Goal: Task Accomplishment & Management: Complete application form

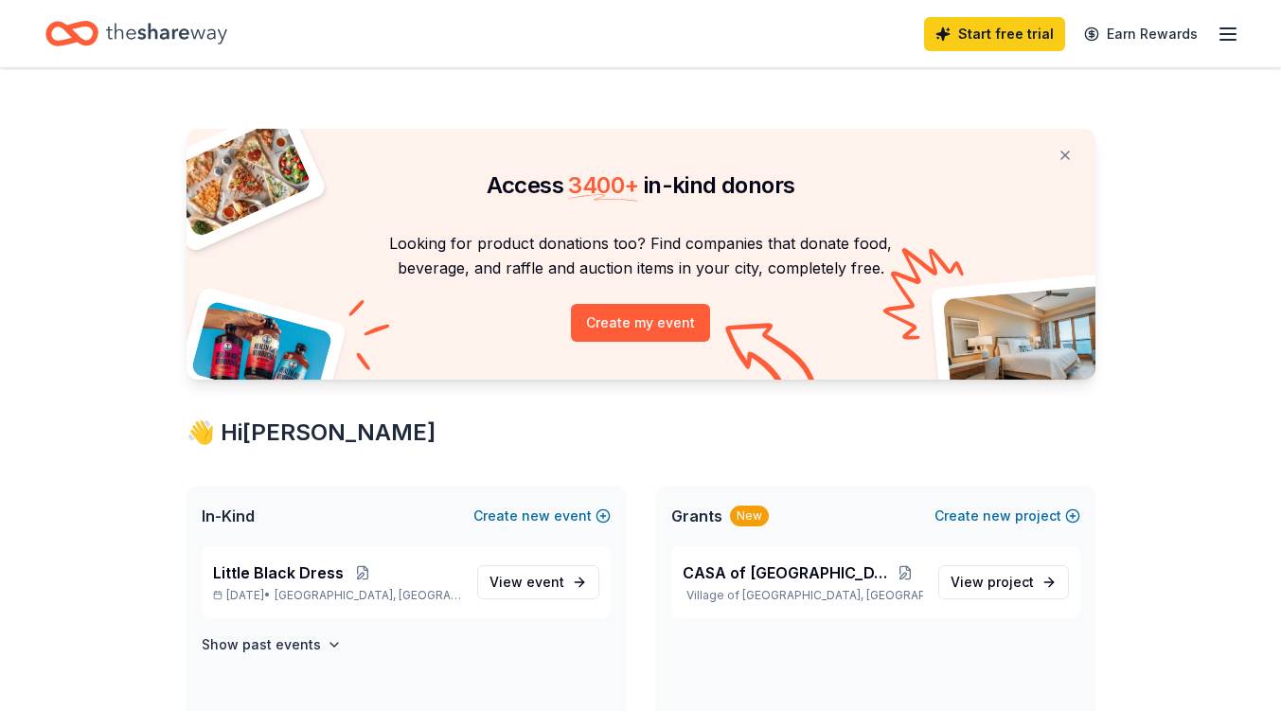
click at [520, 572] on span "View event" at bounding box center [526, 582] width 75 height 23
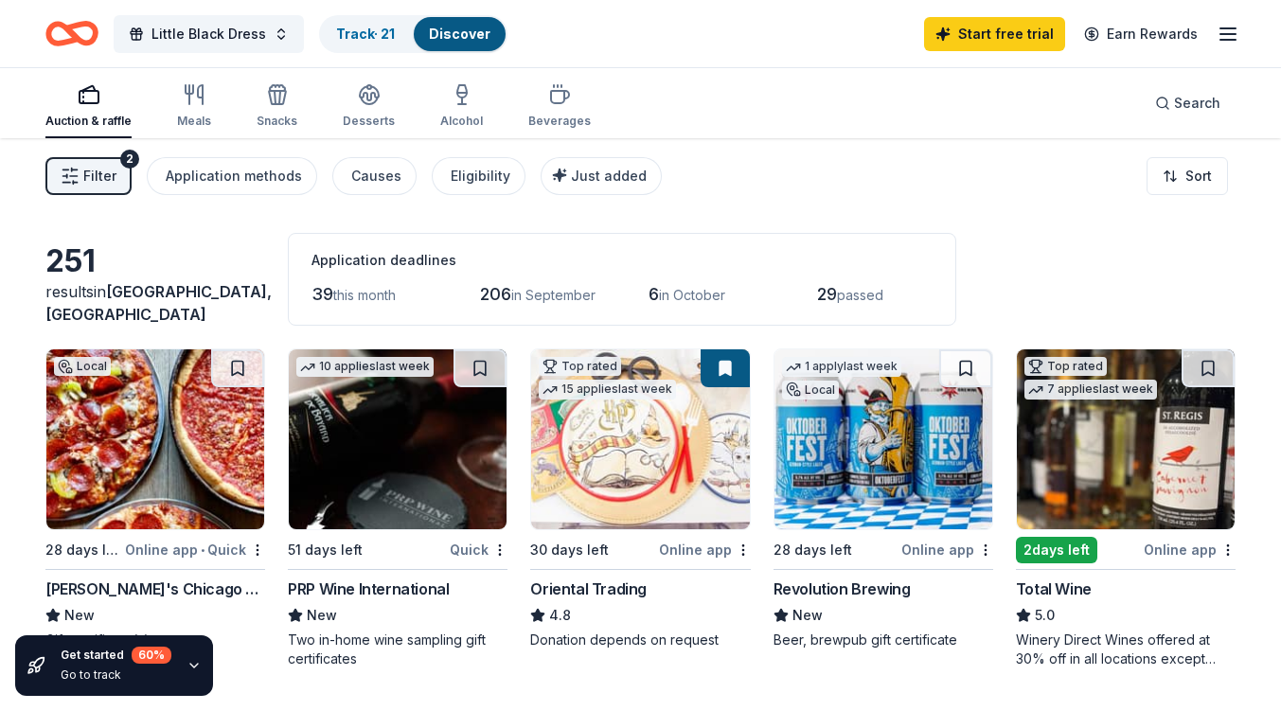
click at [186, 108] on div "Meals" at bounding box center [194, 105] width 34 height 45
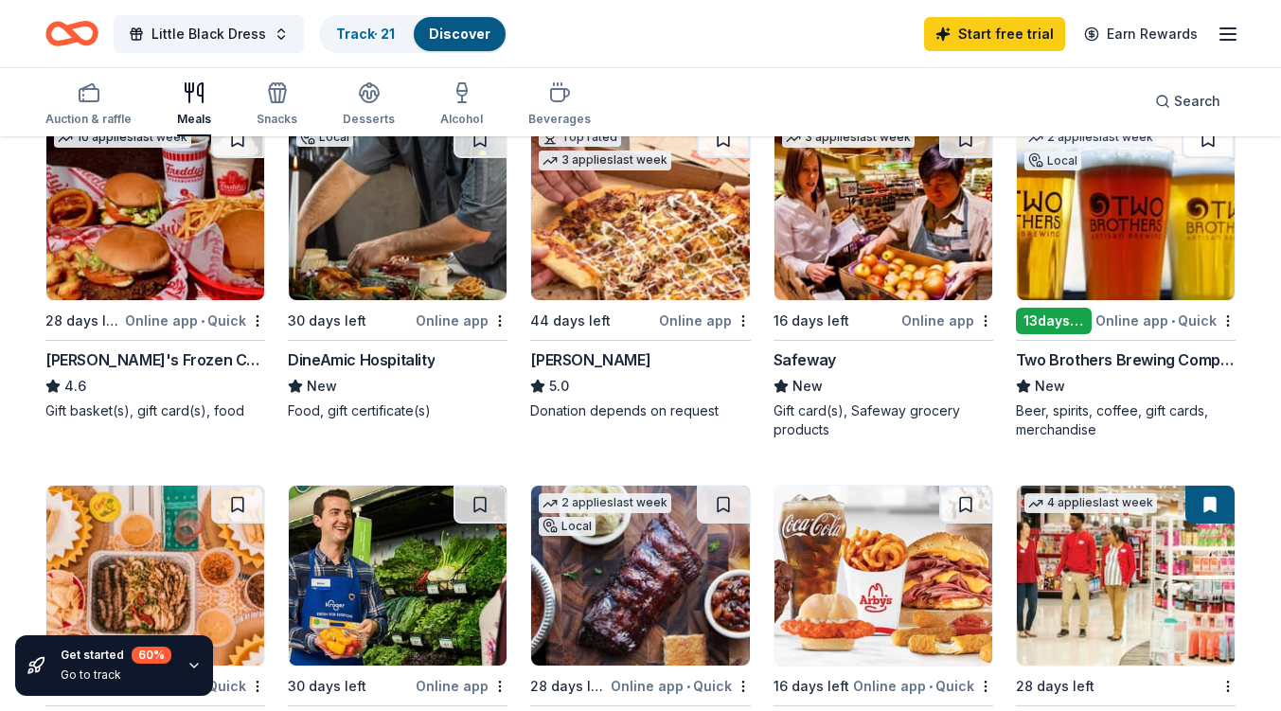
scroll to position [568, 0]
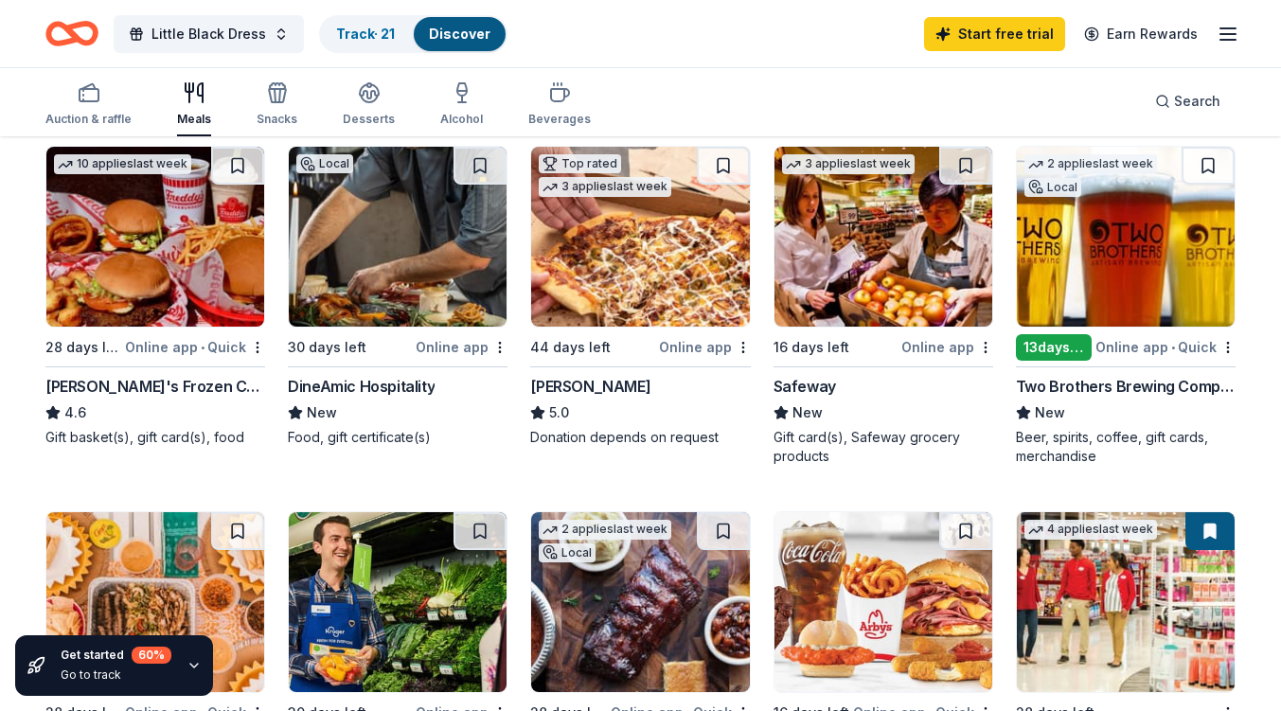
click at [371, 256] on img at bounding box center [398, 237] width 218 height 180
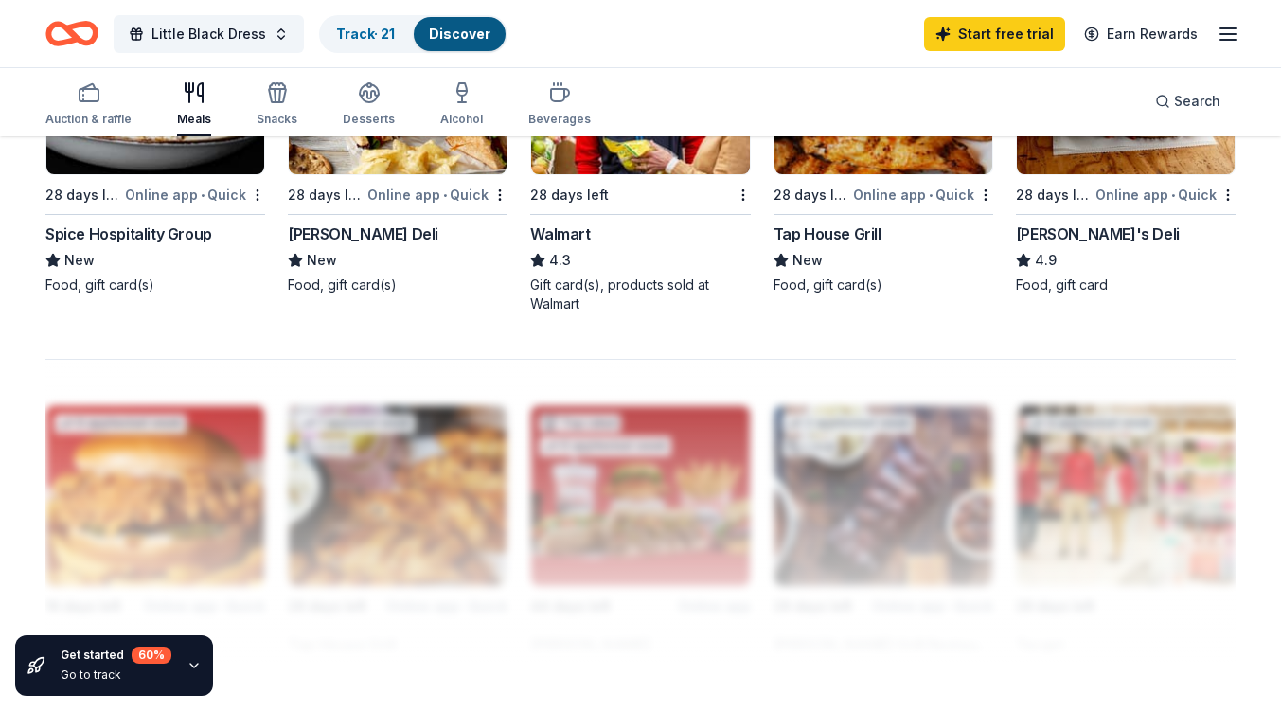
scroll to position [1609, 0]
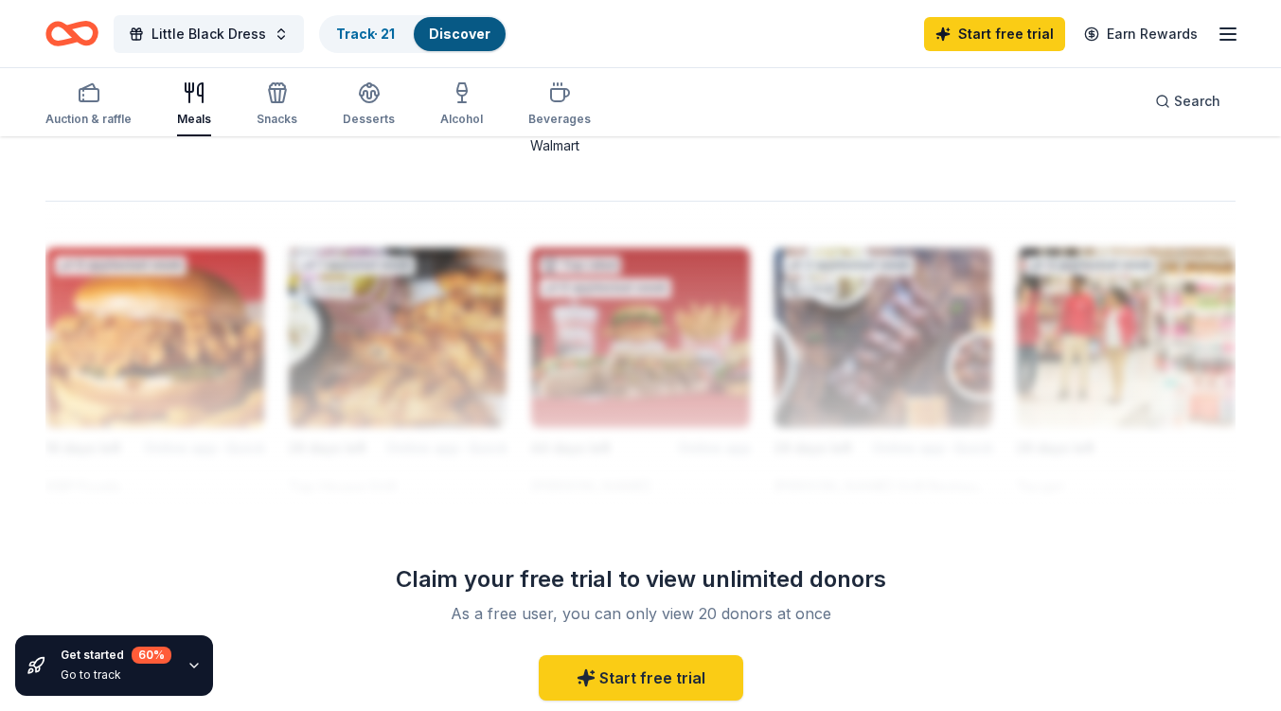
click at [273, 89] on icon "button" at bounding box center [277, 95] width 17 height 13
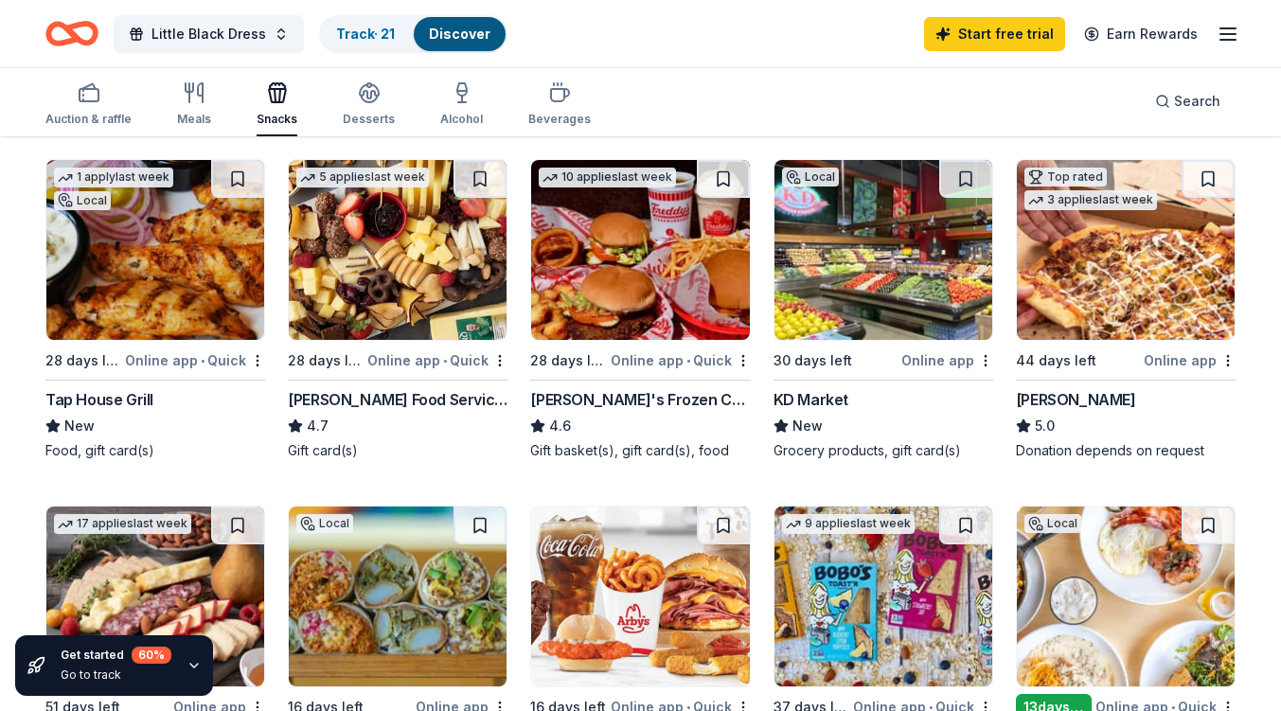
scroll to position [379, 0]
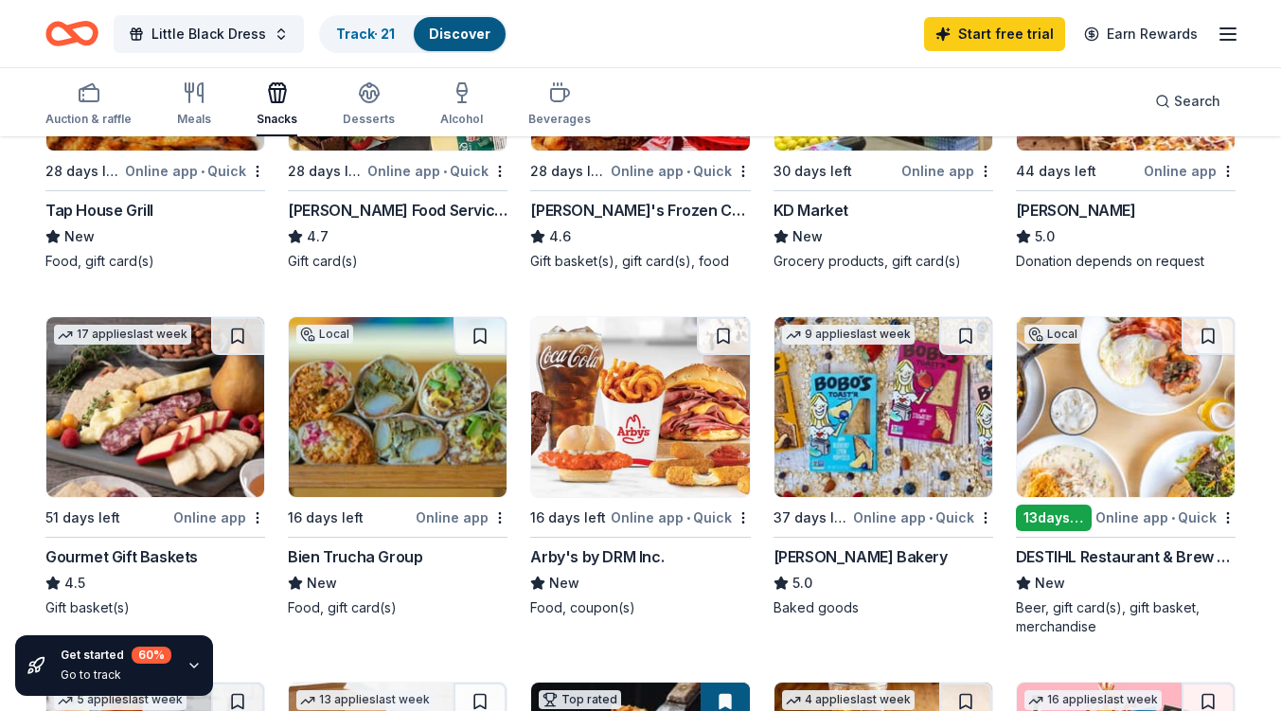
click at [150, 443] on img at bounding box center [155, 407] width 218 height 180
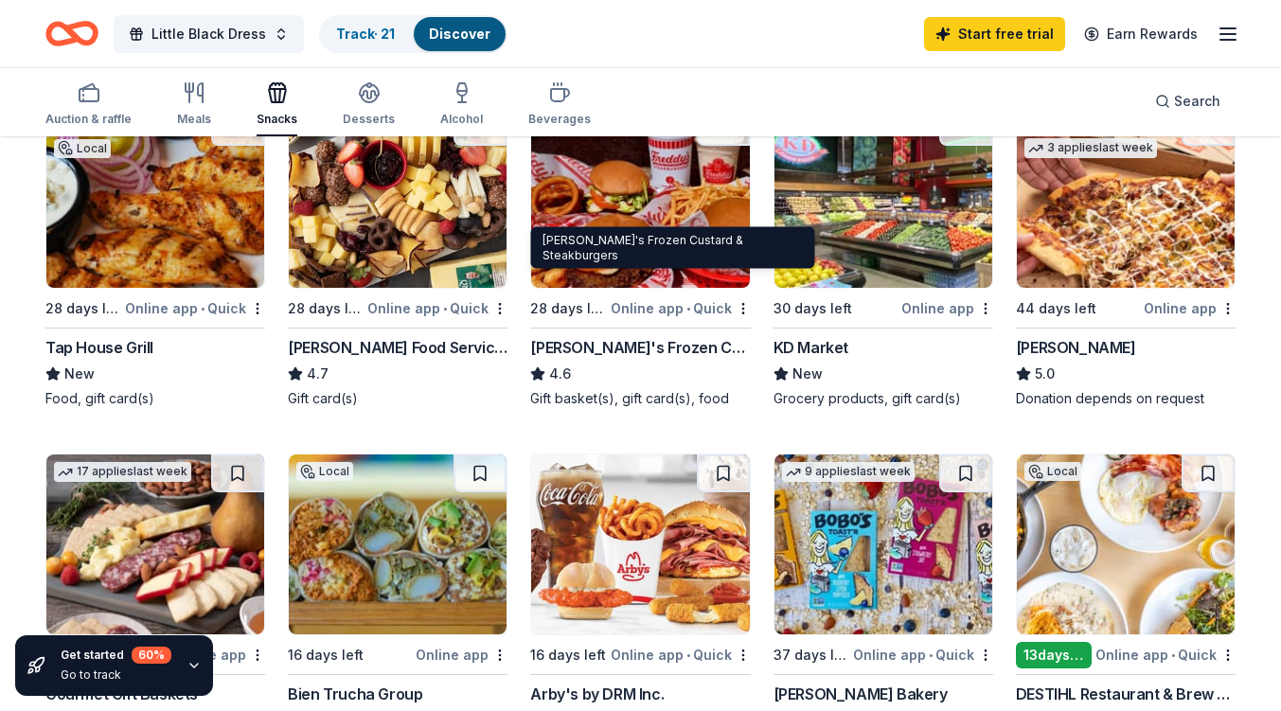
scroll to position [0, 0]
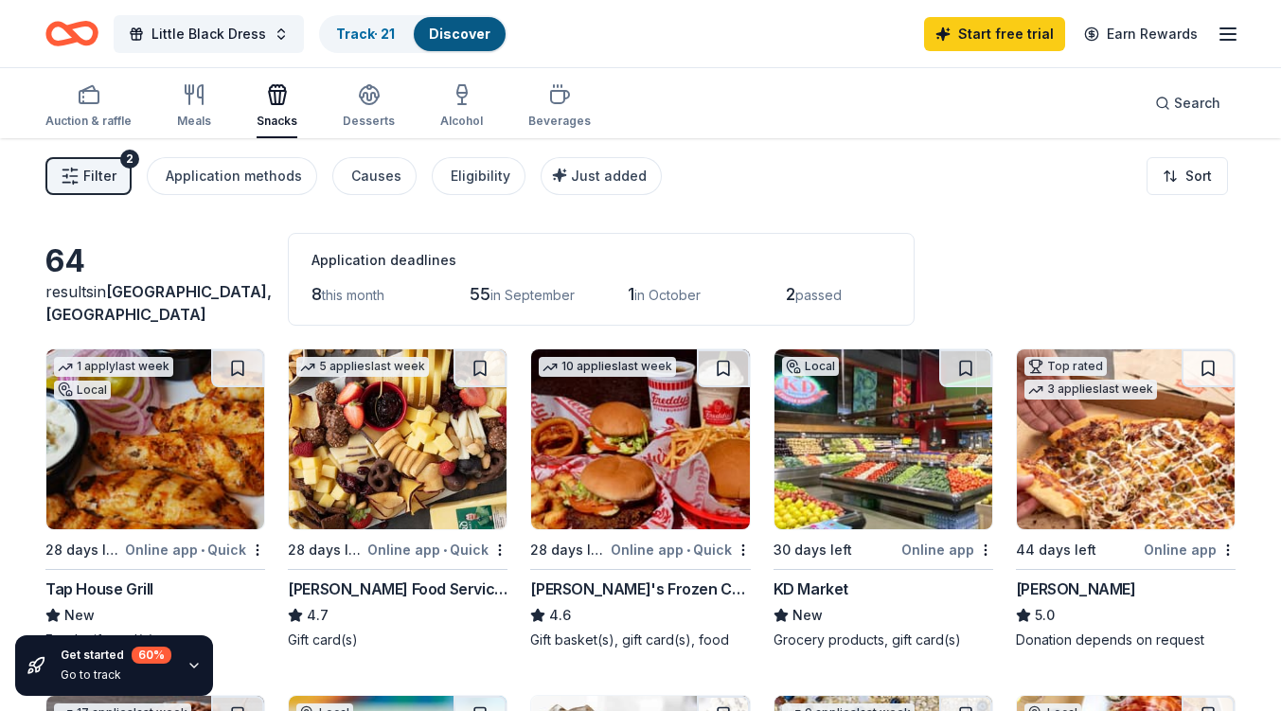
click at [79, 39] on icon "Home" at bounding box center [80, 33] width 29 height 19
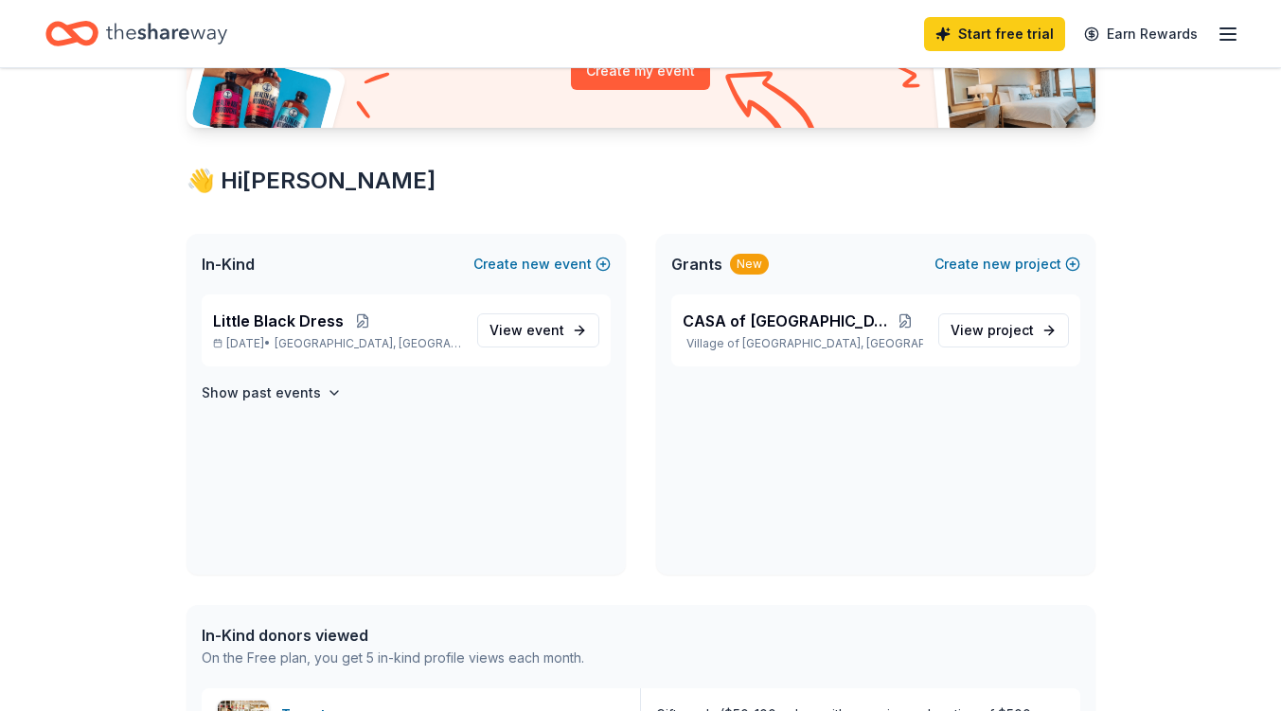
scroll to position [473, 0]
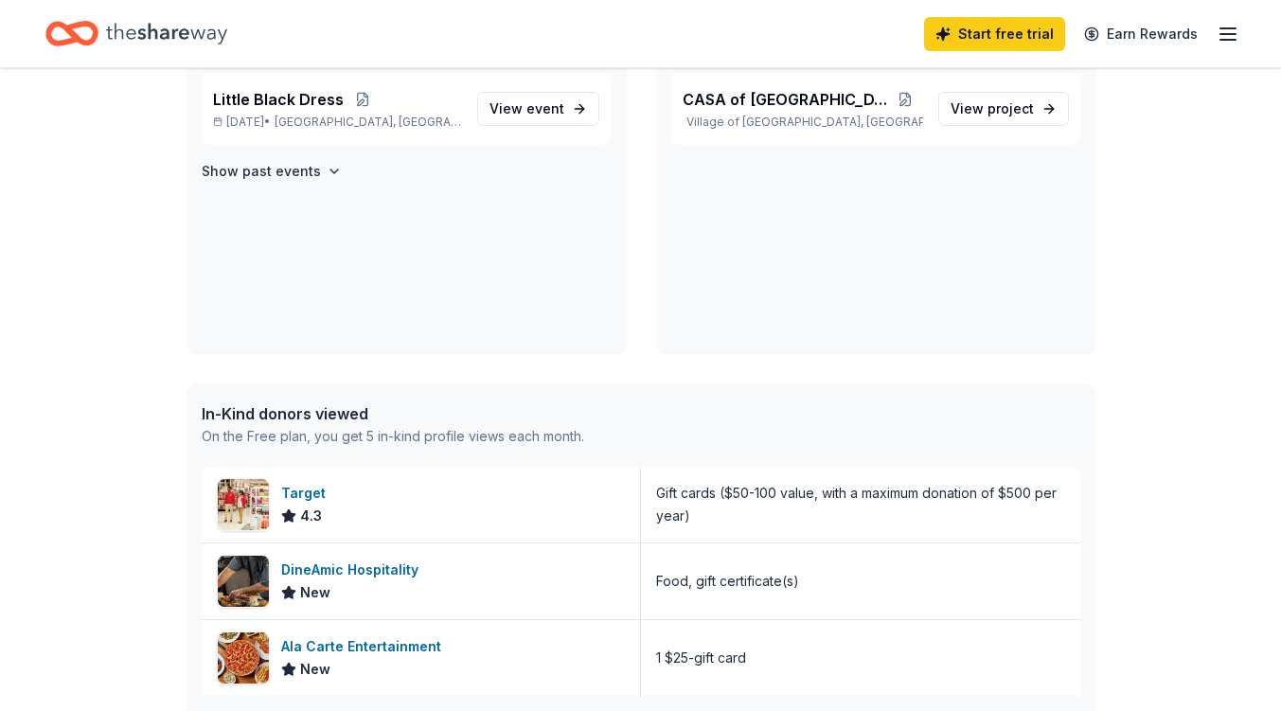
click at [348, 106] on button at bounding box center [363, 99] width 38 height 15
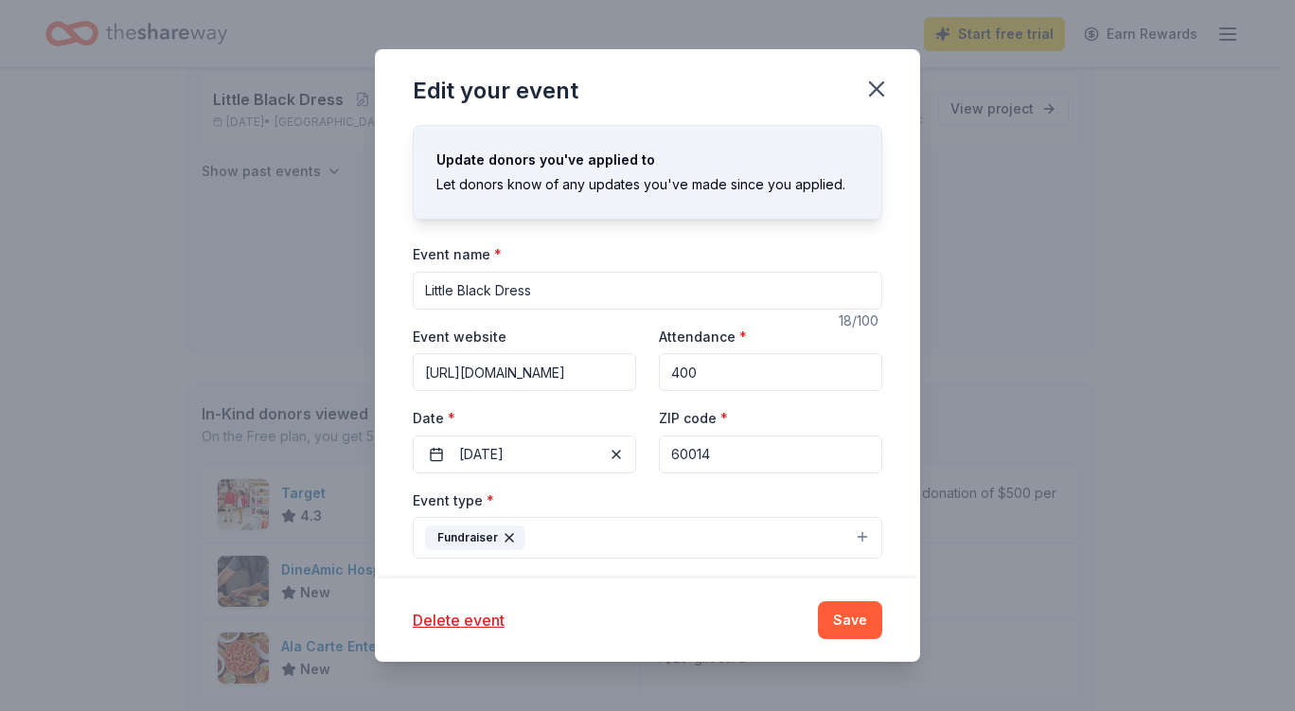
click at [872, 92] on icon "button" at bounding box center [876, 88] width 13 height 13
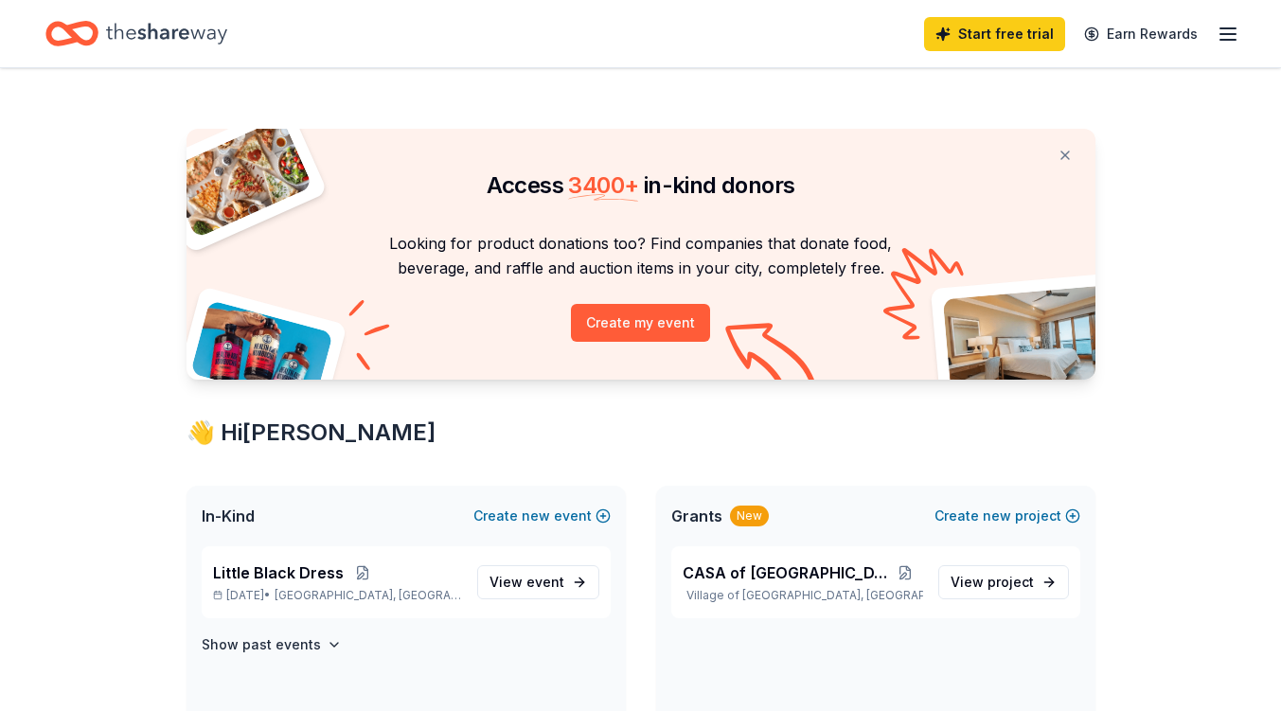
scroll to position [95, 0]
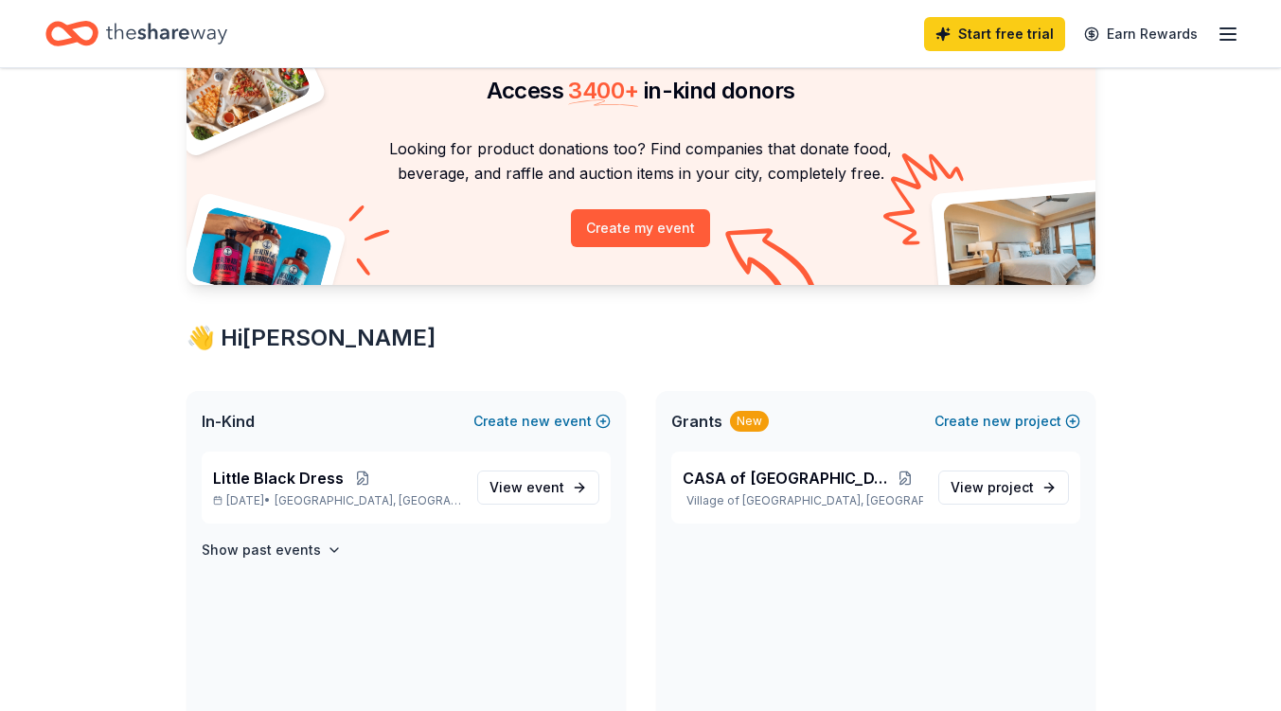
click at [582, 486] on link "View event" at bounding box center [538, 487] width 122 height 34
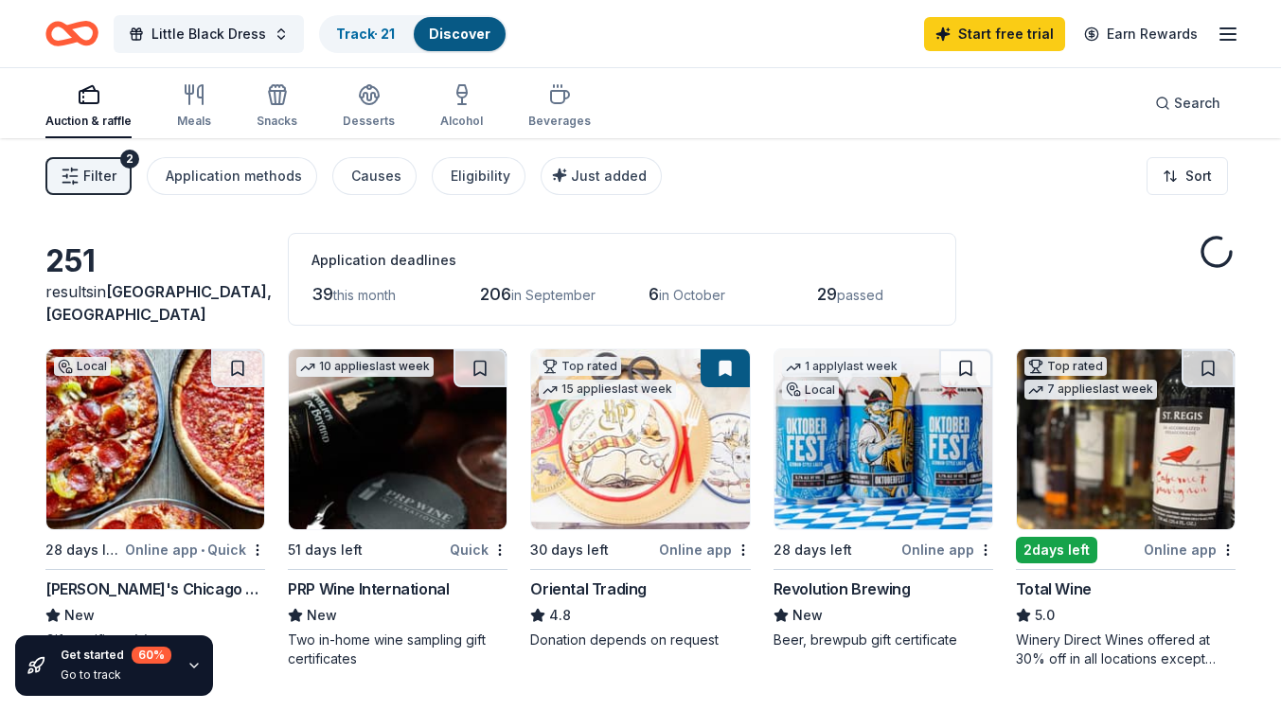
drag, startPoint x: 361, startPoint y: 108, endPoint x: 396, endPoint y: 110, distance: 35.1
click at [361, 107] on div "Desserts" at bounding box center [369, 105] width 52 height 45
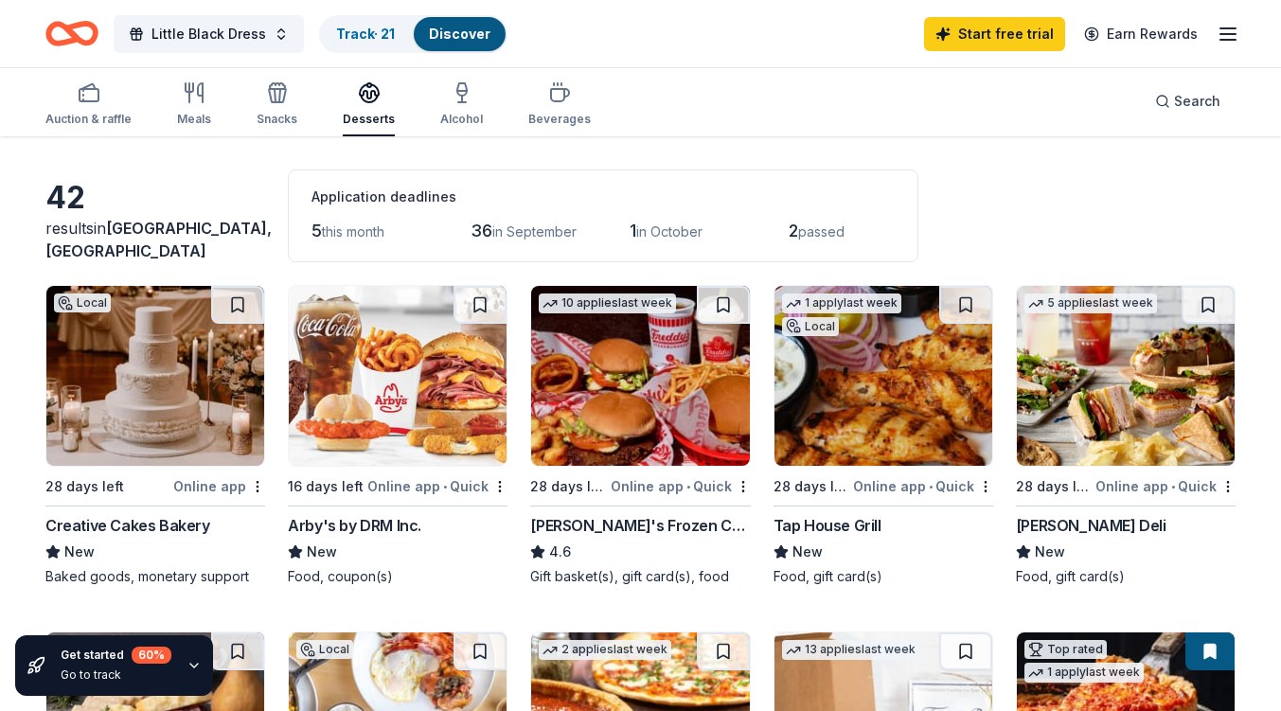
scroll to position [95, 0]
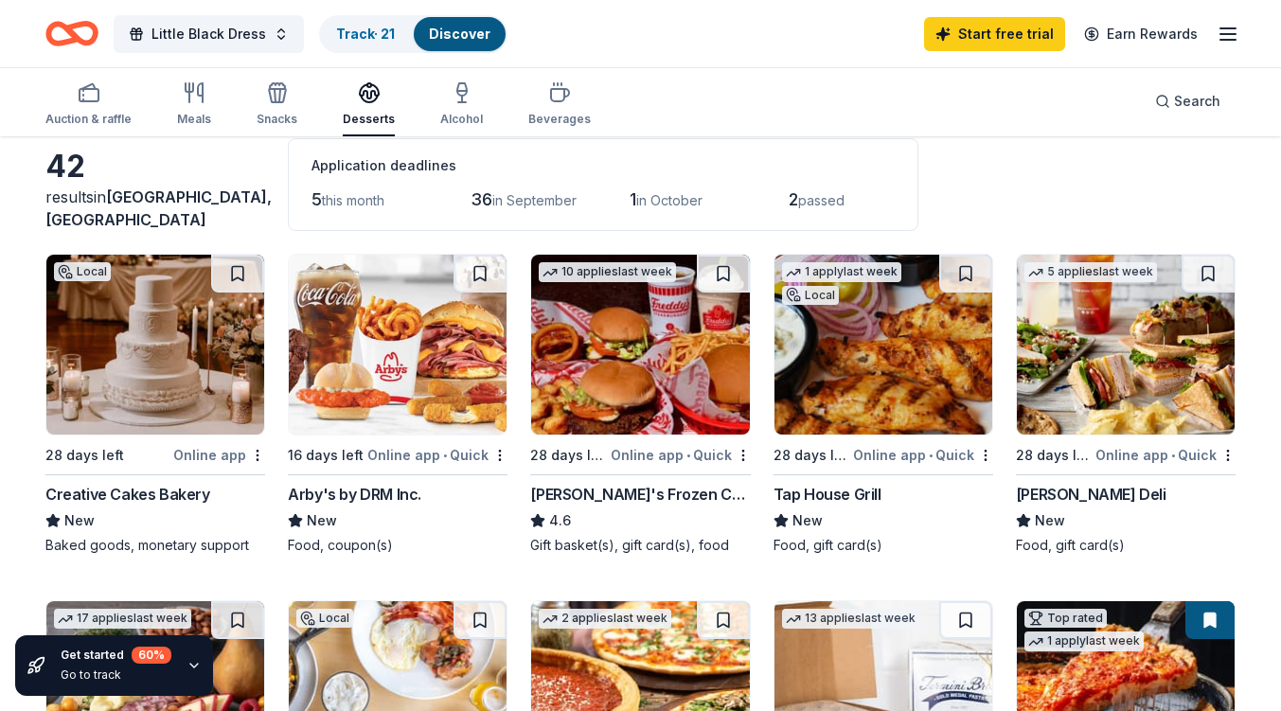
click at [128, 372] on img at bounding box center [155, 345] width 218 height 180
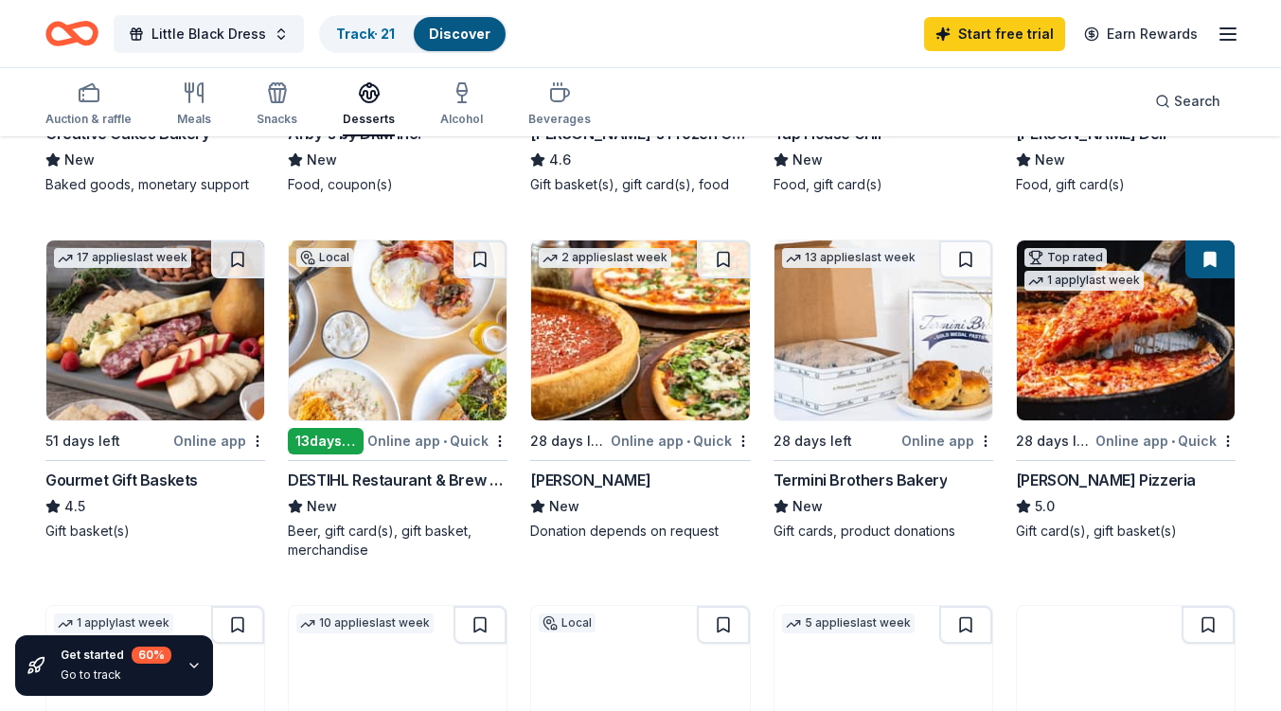
scroll to position [473, 0]
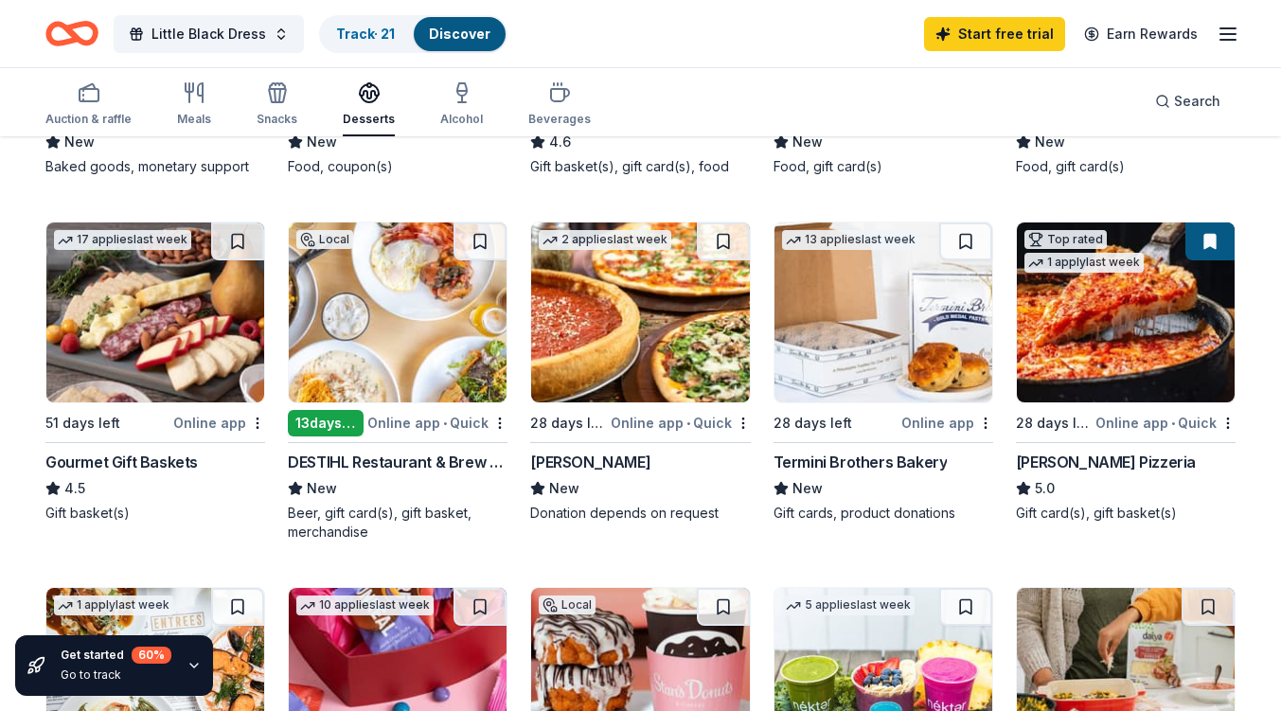
click at [1107, 345] on img at bounding box center [1126, 312] width 218 height 180
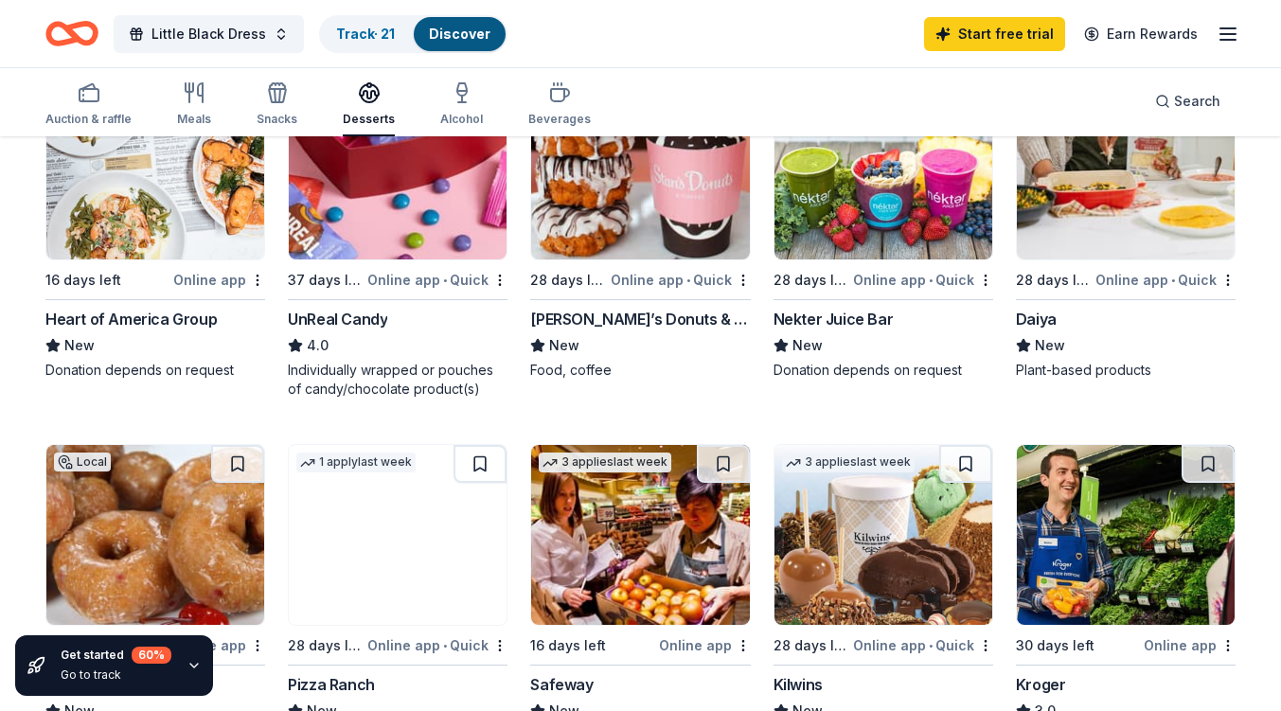
scroll to position [947, 0]
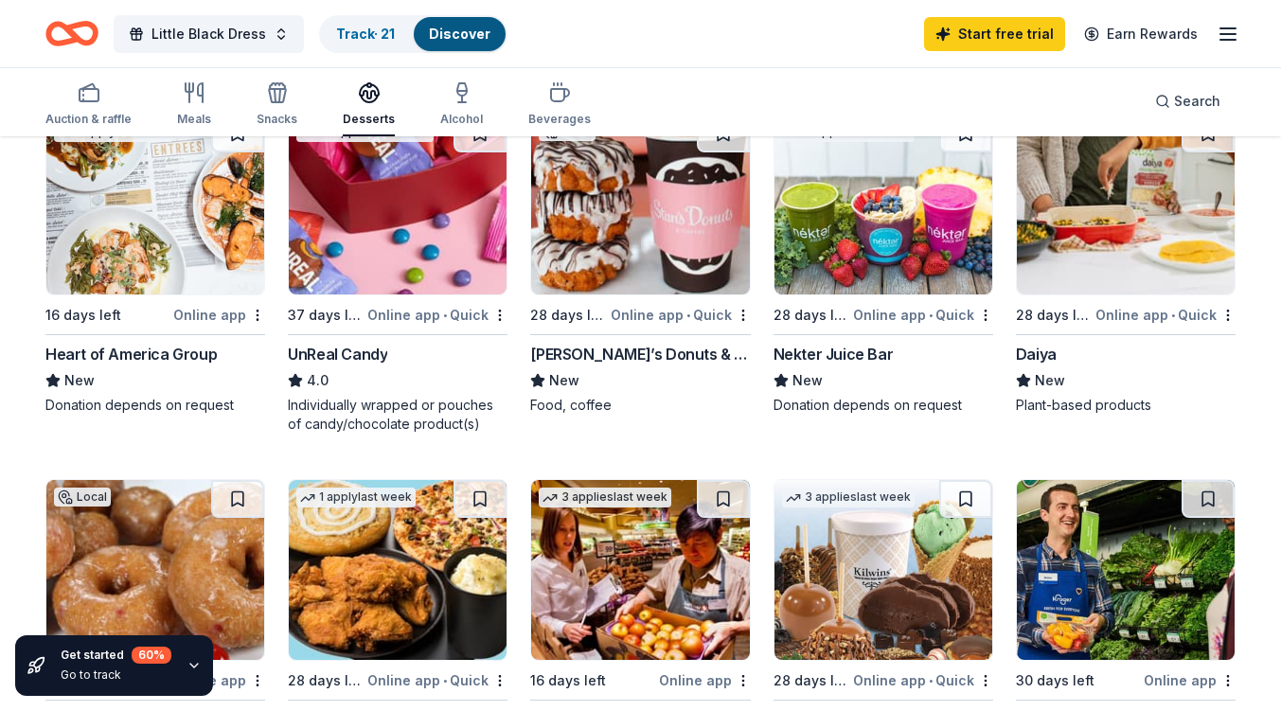
drag, startPoint x: 465, startPoint y: 99, endPoint x: 667, endPoint y: 159, distance: 211.2
click at [465, 100] on icon "button" at bounding box center [462, 92] width 23 height 23
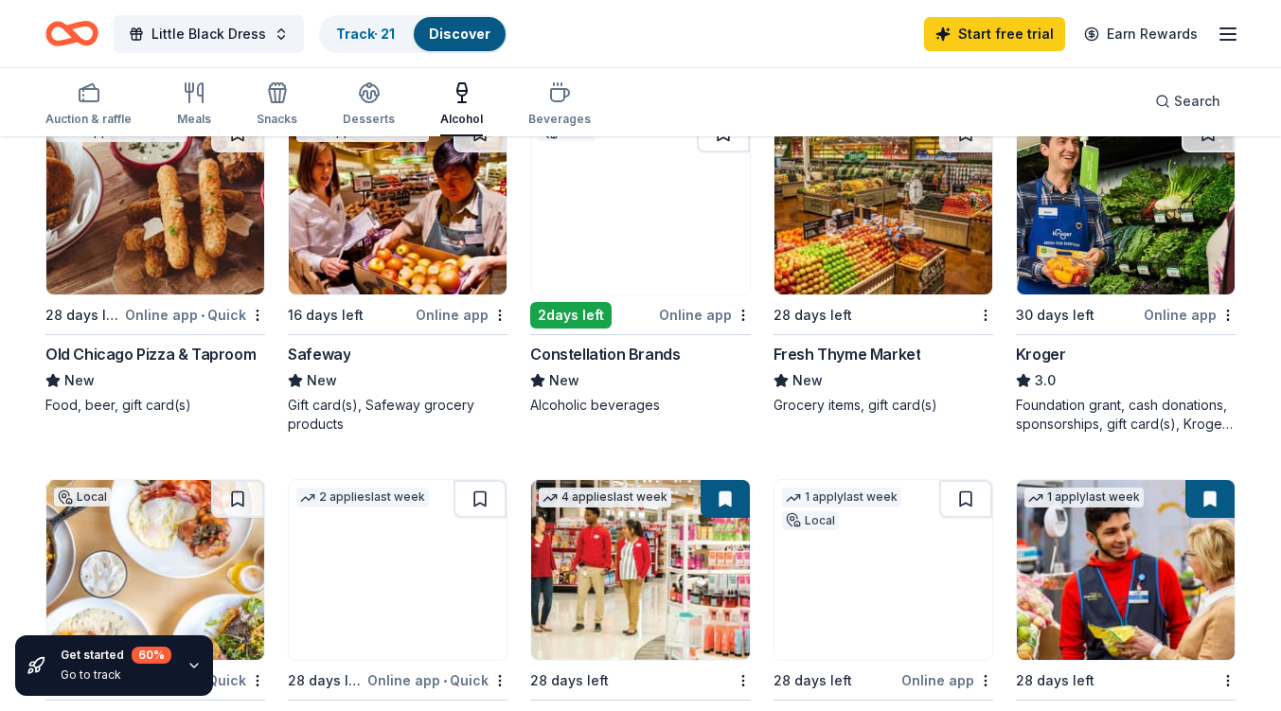
scroll to position [947, 0]
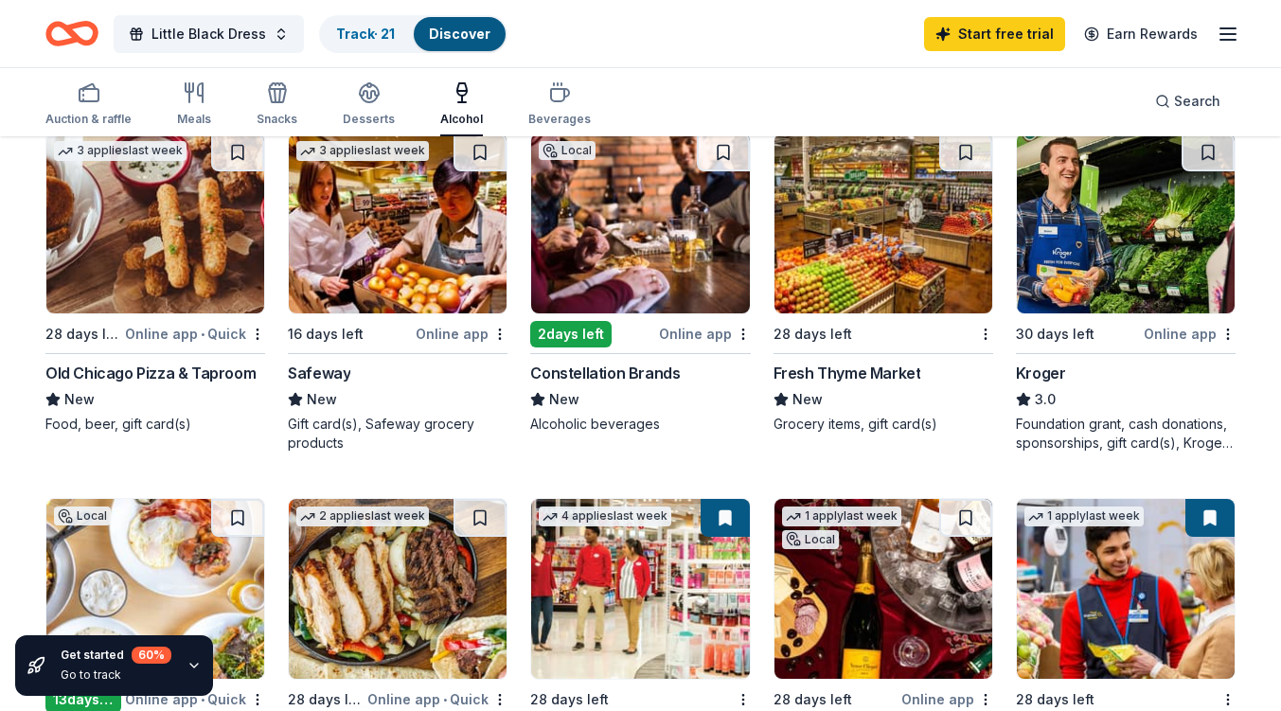
click at [881, 250] on img at bounding box center [883, 223] width 218 height 180
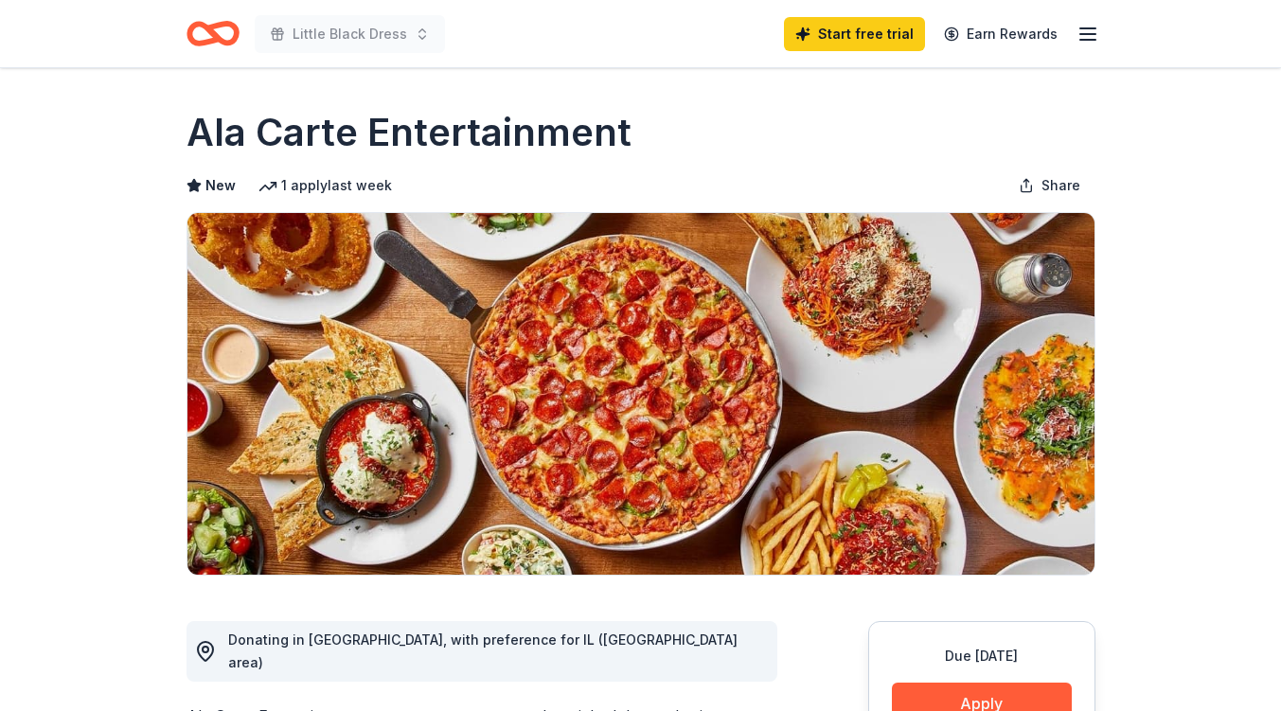
scroll to position [189, 0]
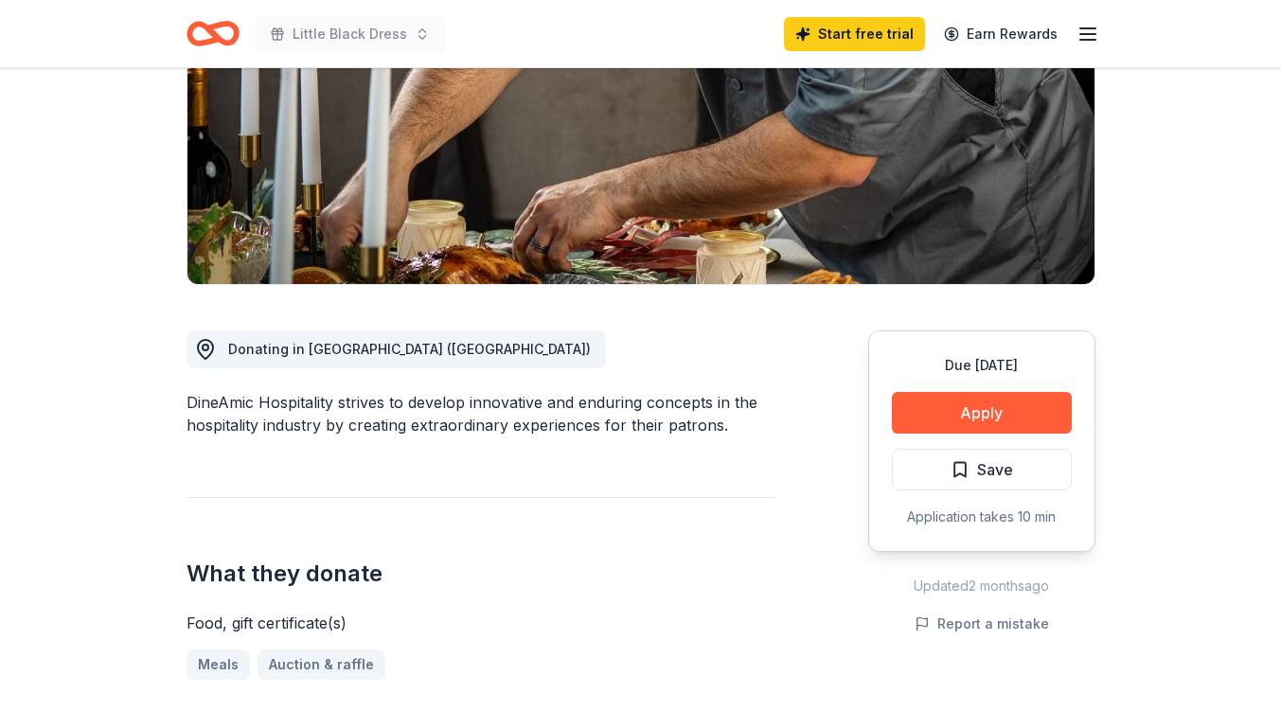
scroll to position [284, 0]
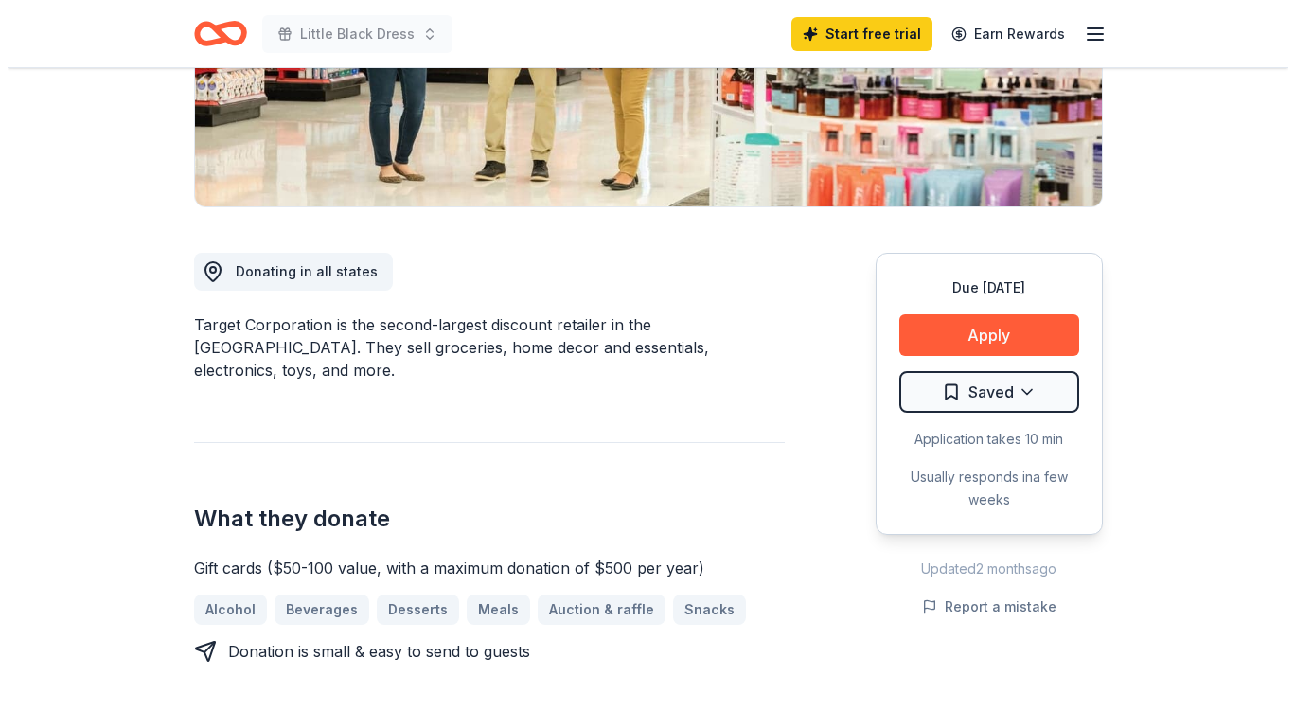
scroll to position [379, 0]
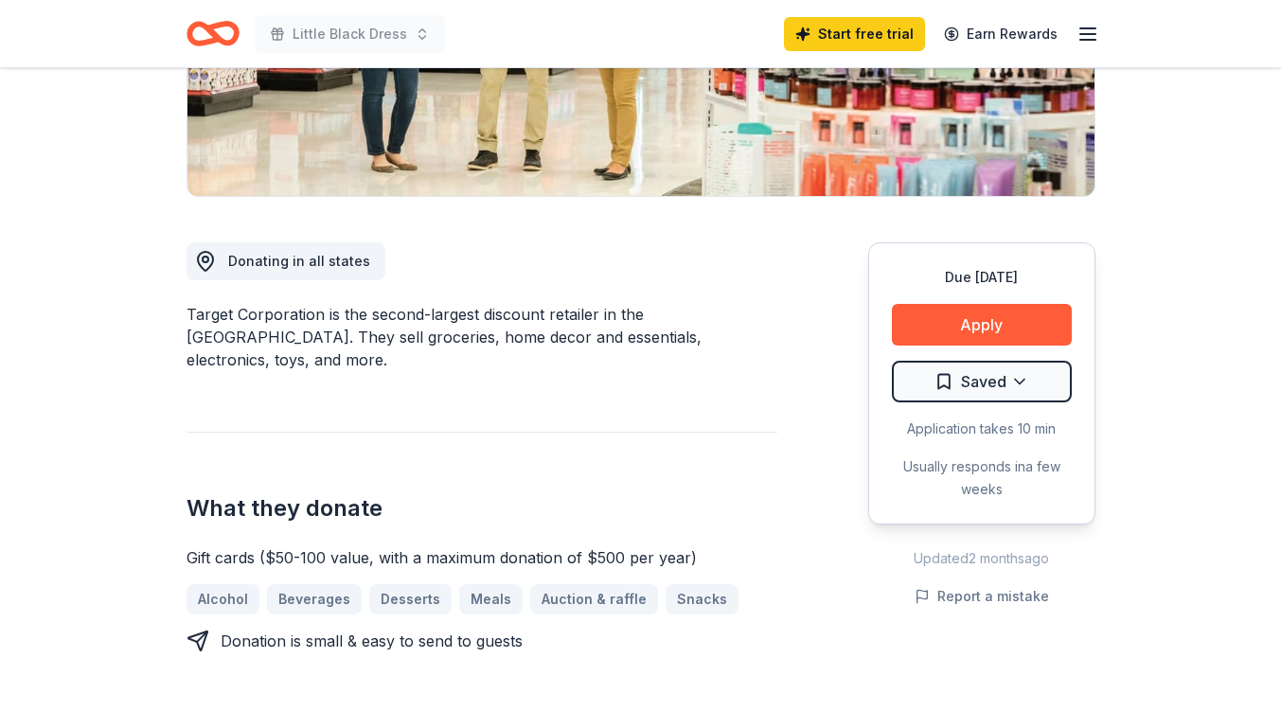
click at [946, 325] on button "Apply" at bounding box center [982, 325] width 180 height 42
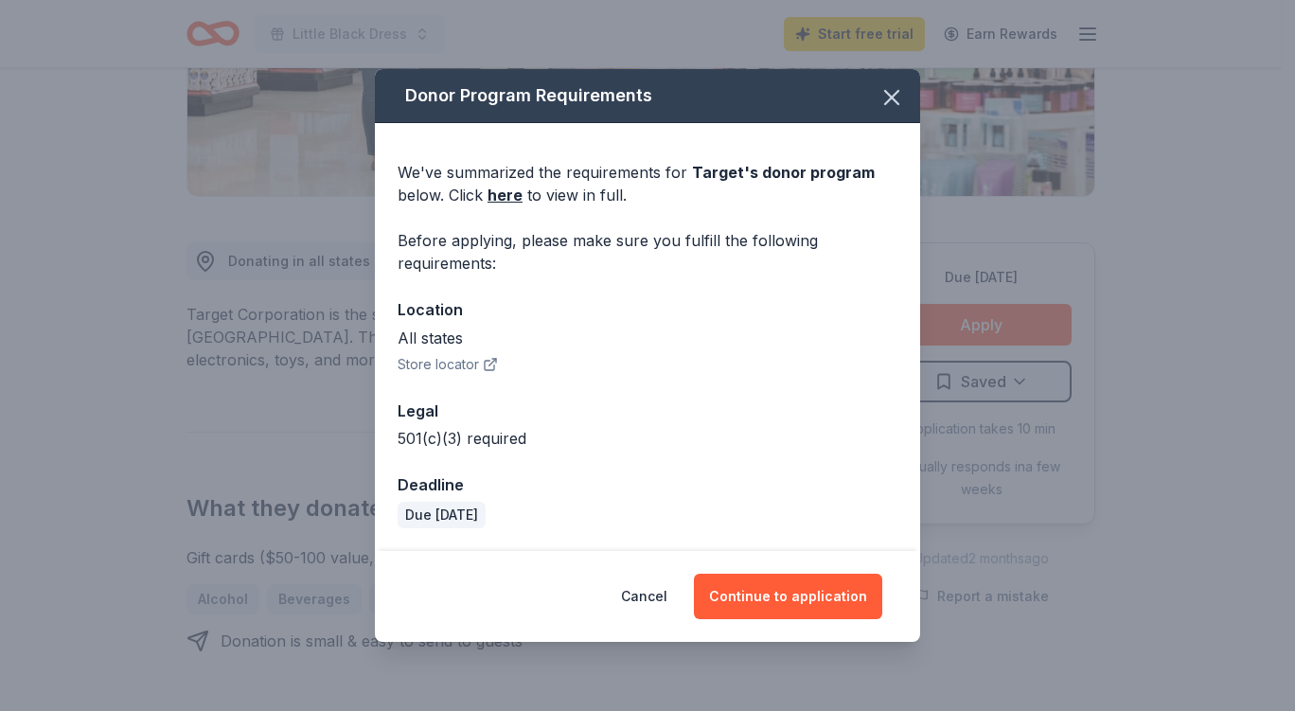
click at [818, 595] on button "Continue to application" at bounding box center [788, 596] width 188 height 45
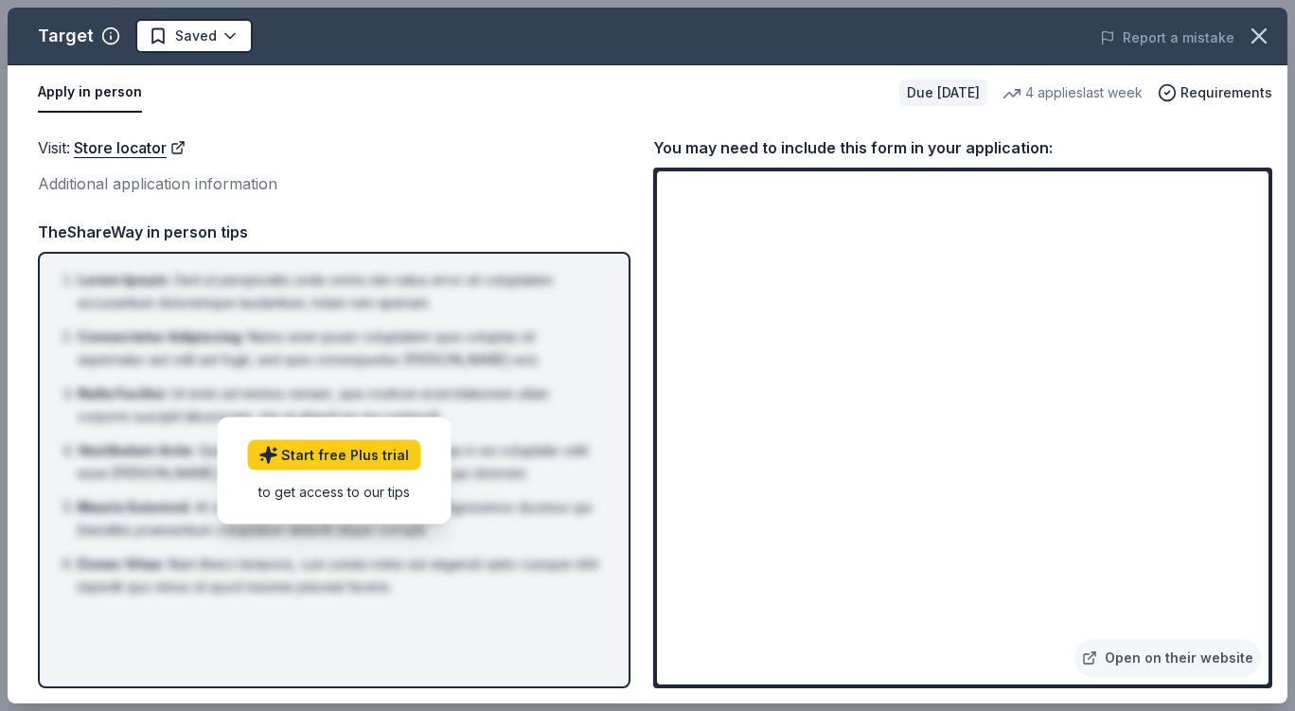
click at [1191, 657] on link "Open on their website" at bounding box center [1167, 658] width 186 height 38
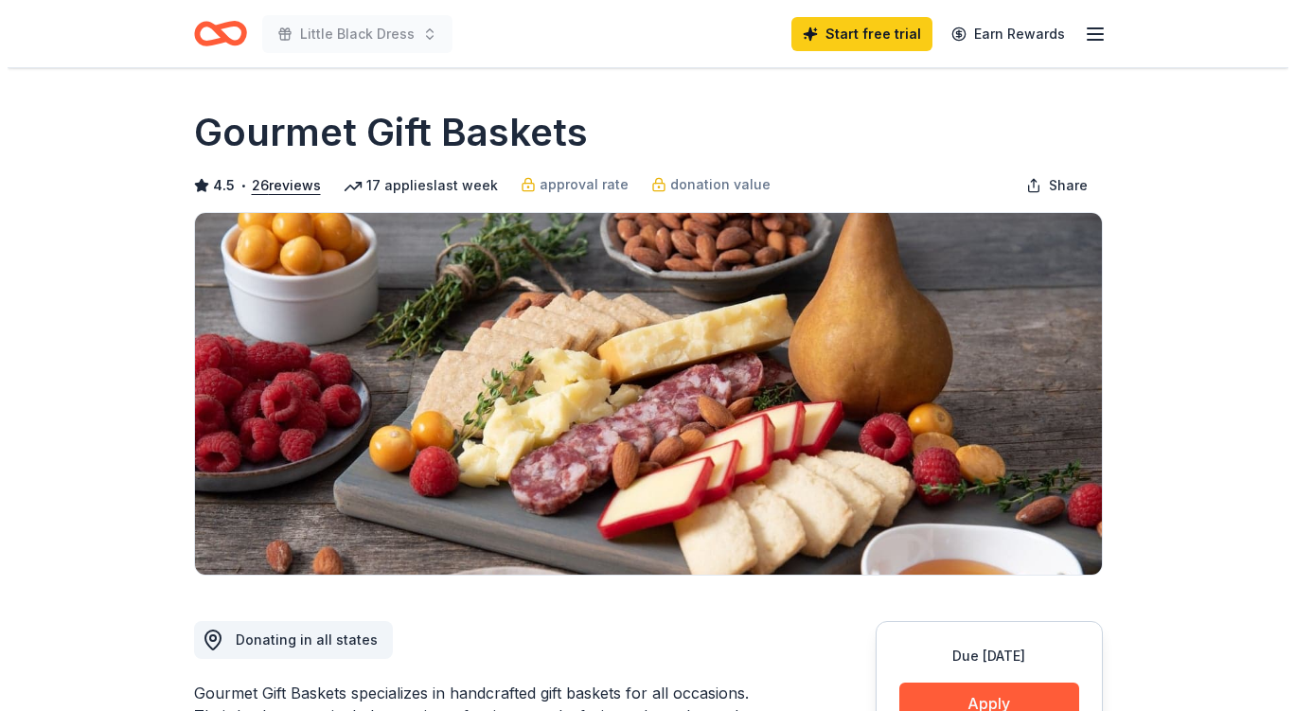
scroll to position [379, 0]
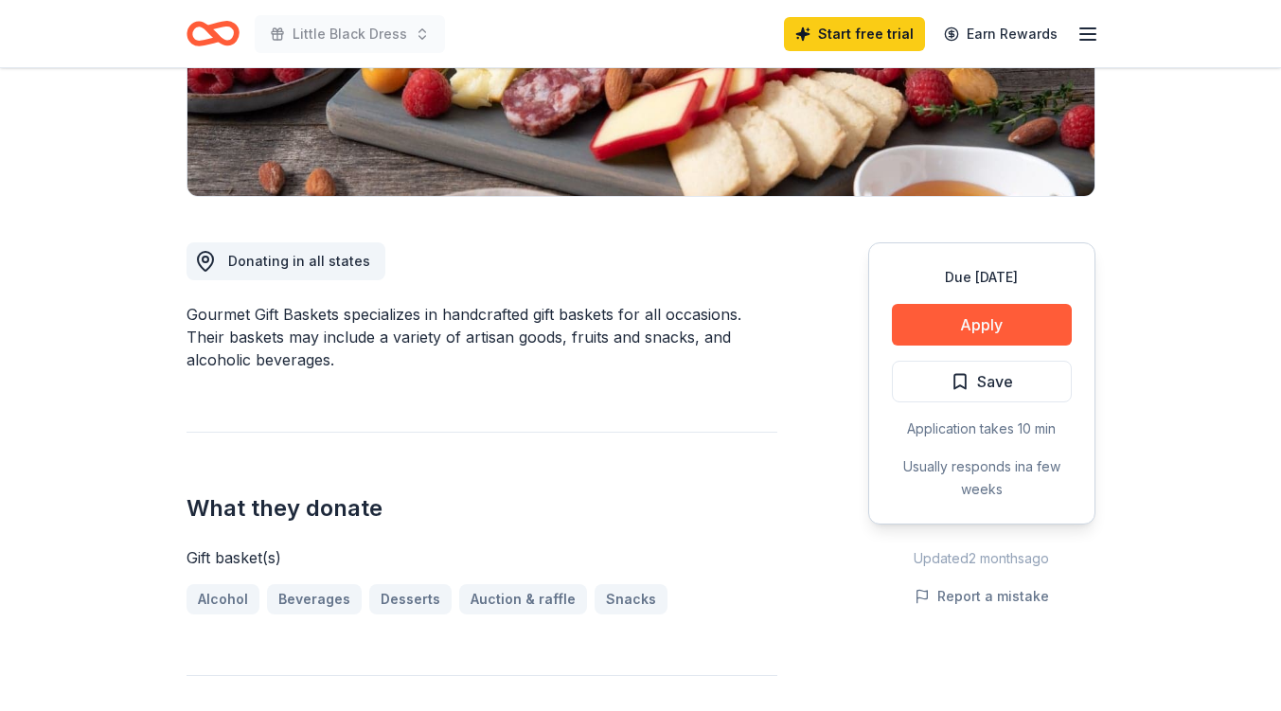
click at [957, 321] on button "Apply" at bounding box center [982, 325] width 180 height 42
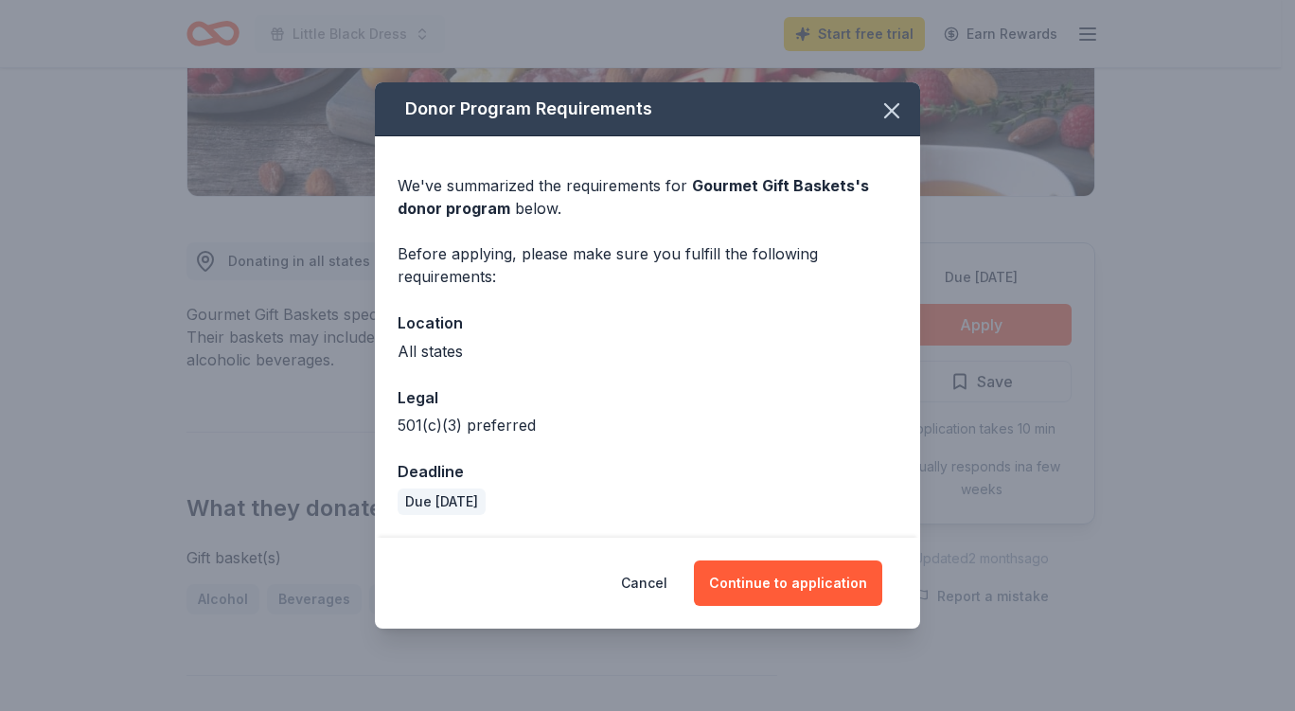
click at [812, 579] on button "Continue to application" at bounding box center [788, 582] width 188 height 45
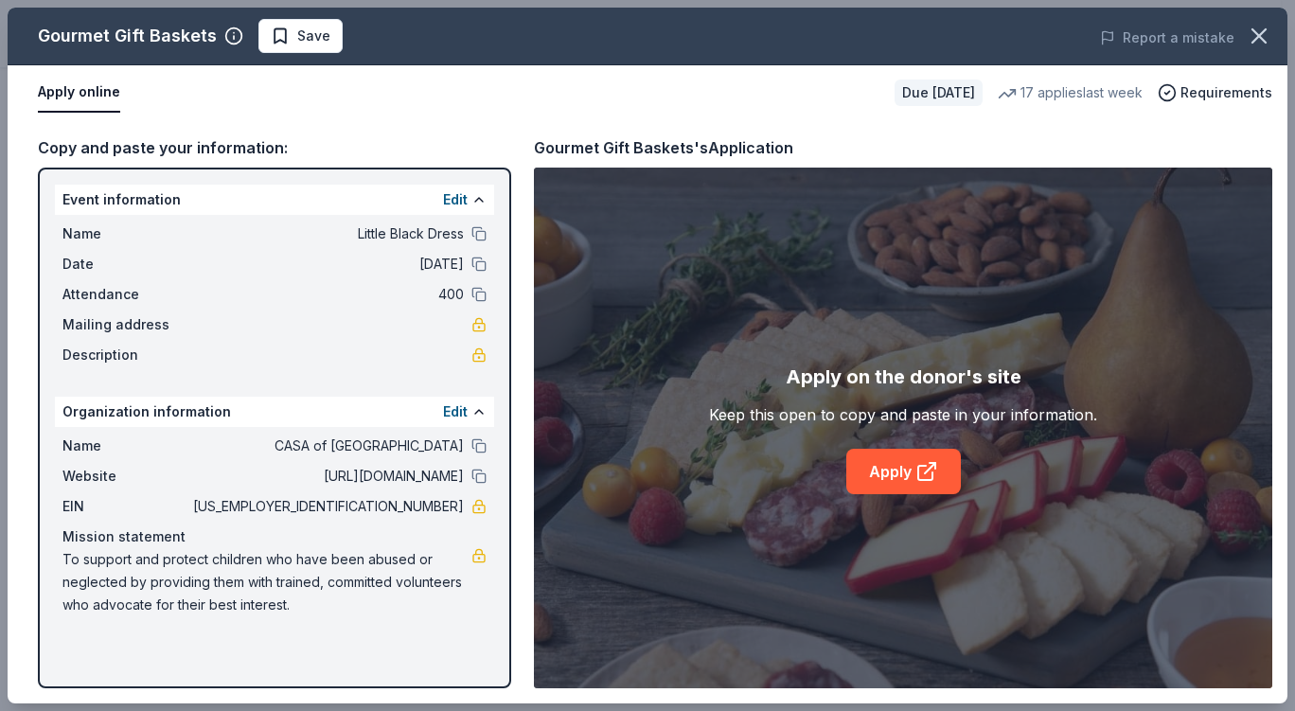
click at [938, 469] on link "Apply" at bounding box center [903, 471] width 115 height 45
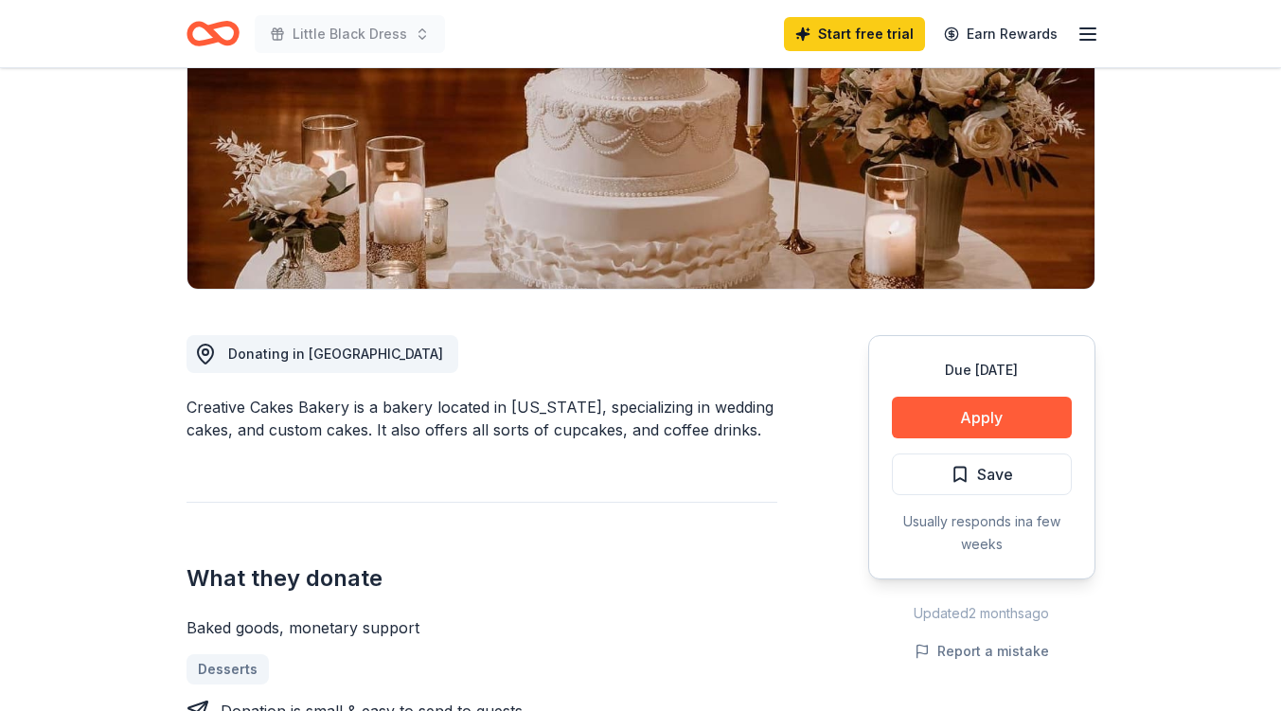
scroll to position [284, 0]
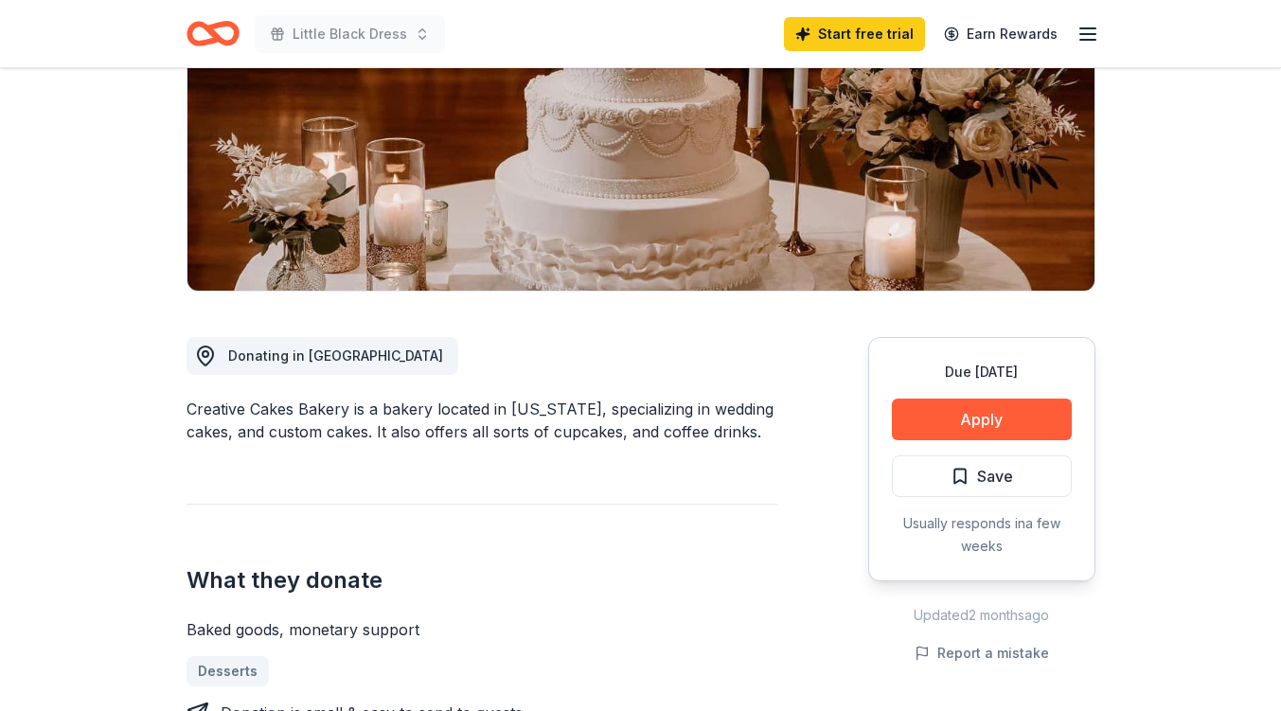
click at [983, 415] on button "Apply" at bounding box center [982, 419] width 180 height 42
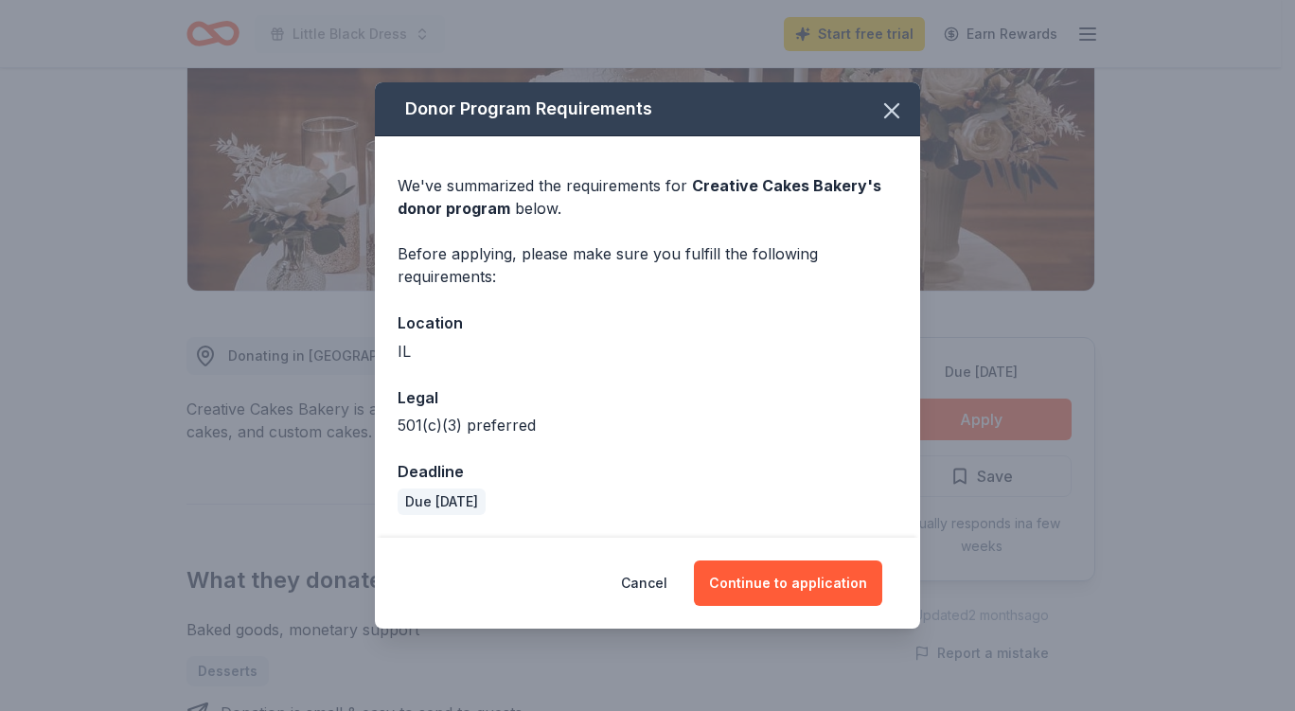
click at [667, 578] on button "Cancel" at bounding box center [644, 582] width 46 height 45
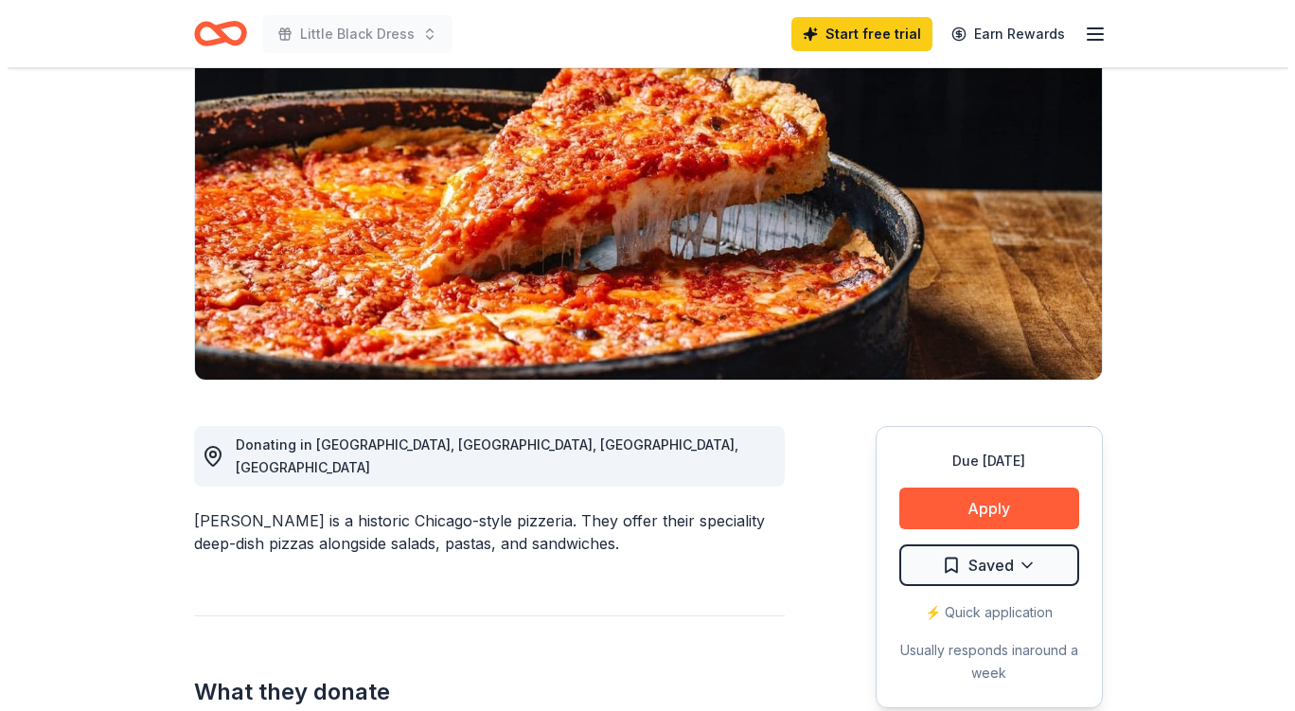
scroll to position [284, 0]
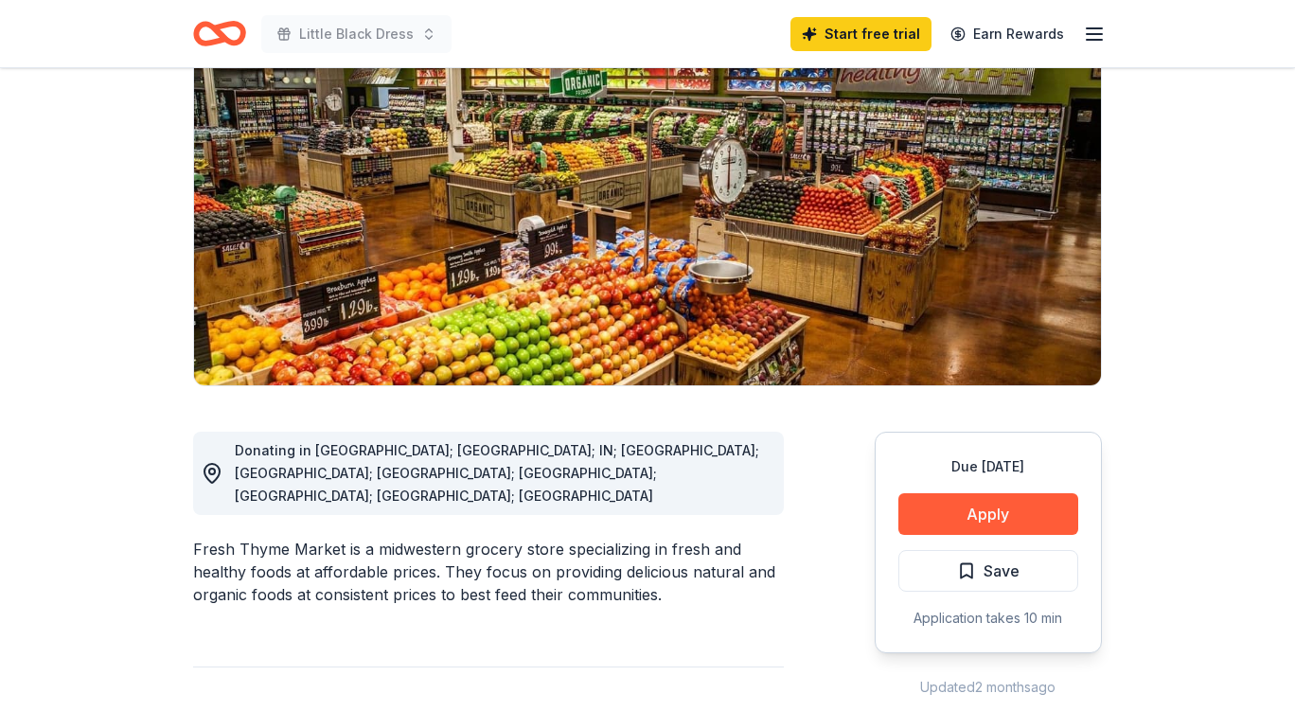
scroll to position [189, 0]
